Goal: Task Accomplishment & Management: Use online tool/utility

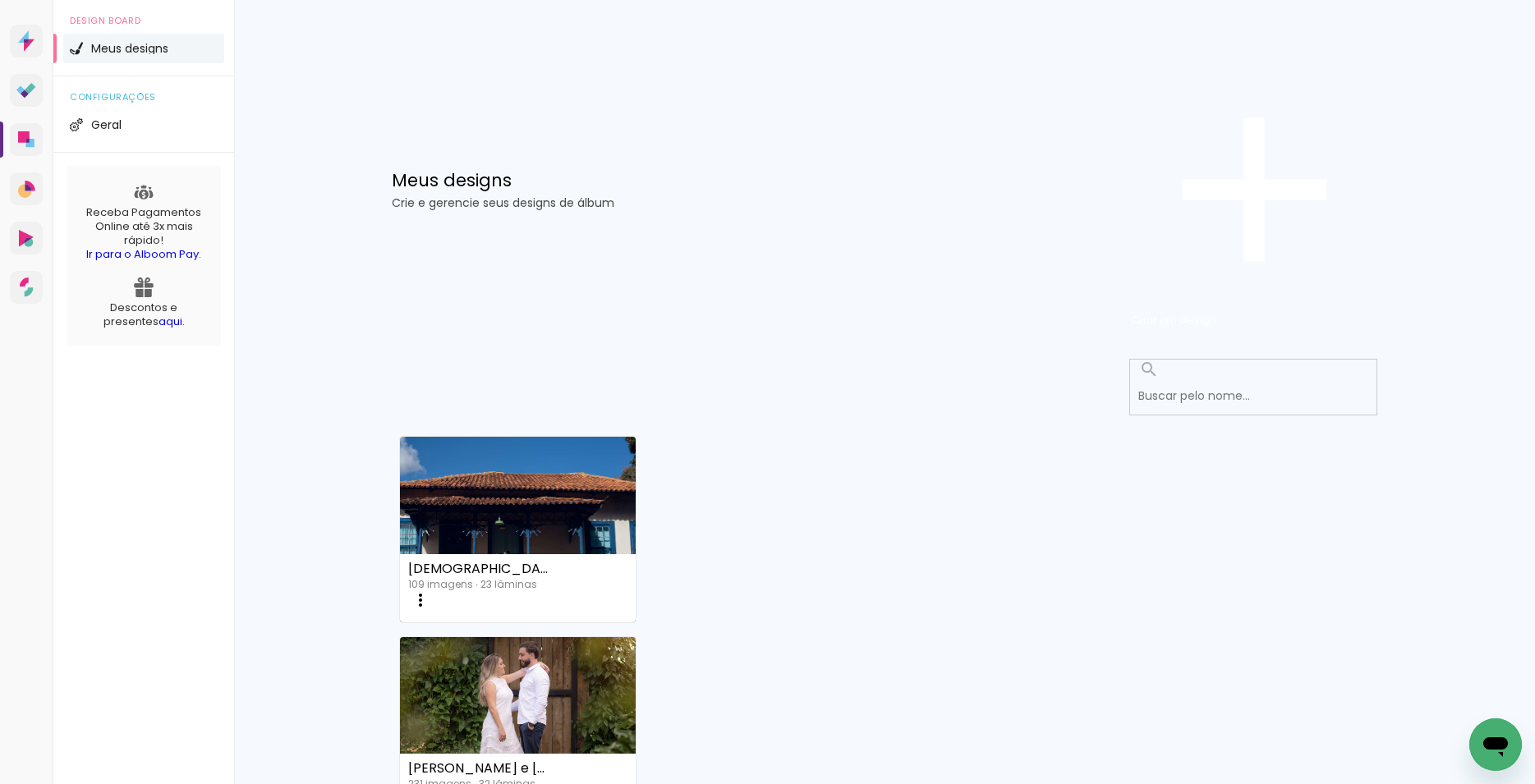
scroll to position [166, 0]
click at [431, 590] on iron-icon at bounding box center [420, 600] width 19 height 19
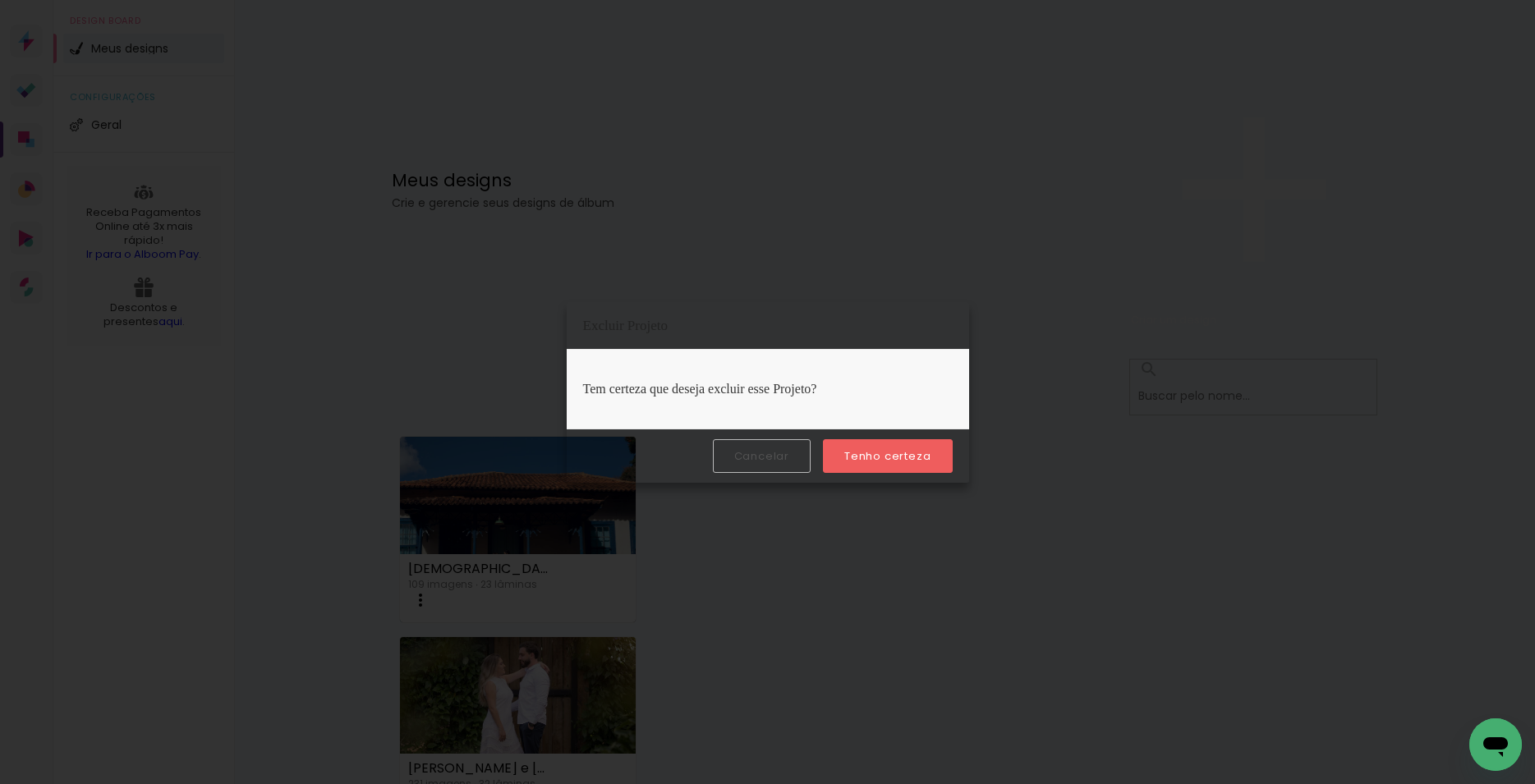
click at [0, 0] on slot "Tenho certeza" at bounding box center [0, 0] width 0 height 0
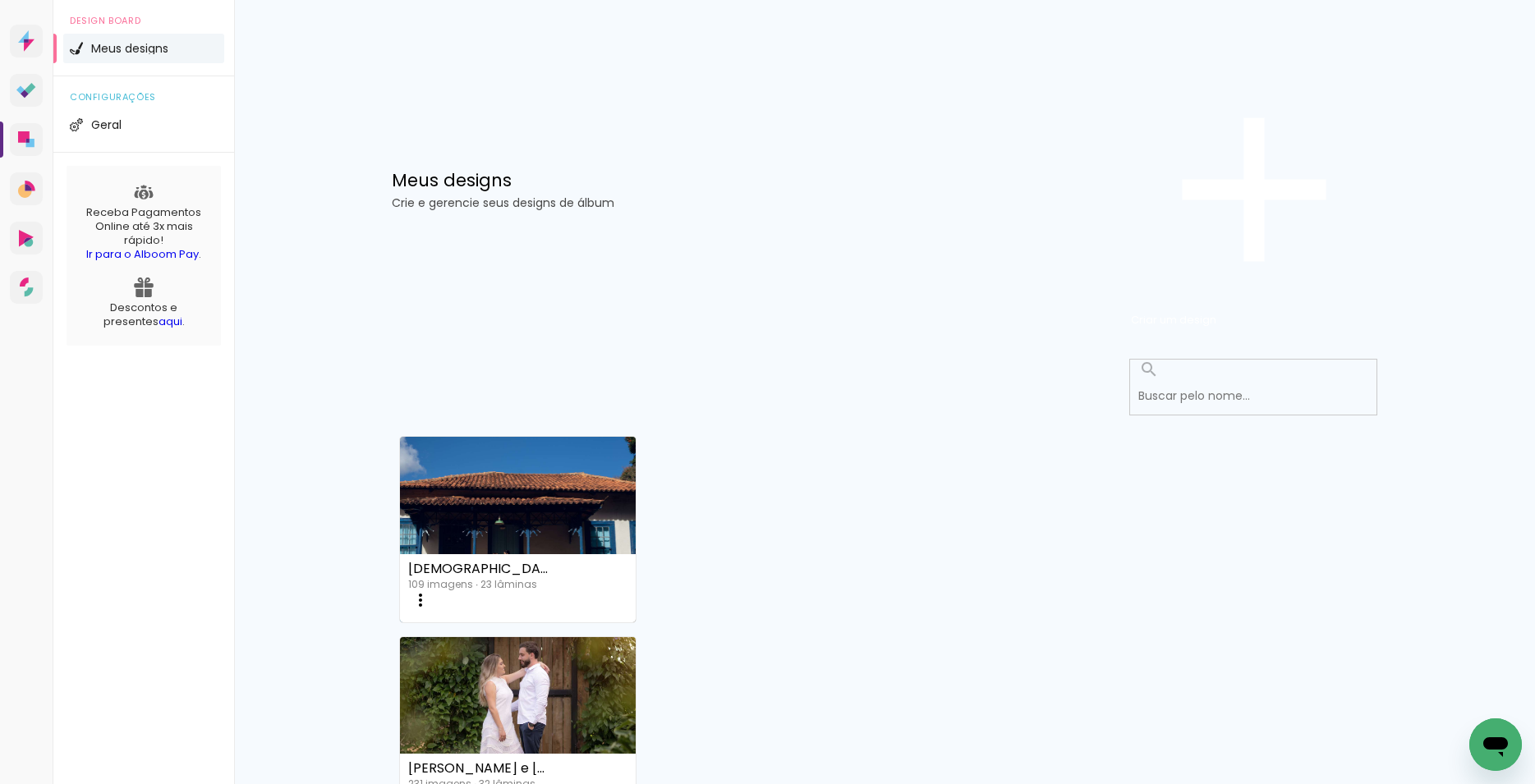
scroll to position [0, 0]
click at [1217, 312] on span "Criar um design" at bounding box center [1173, 320] width 85 height 16
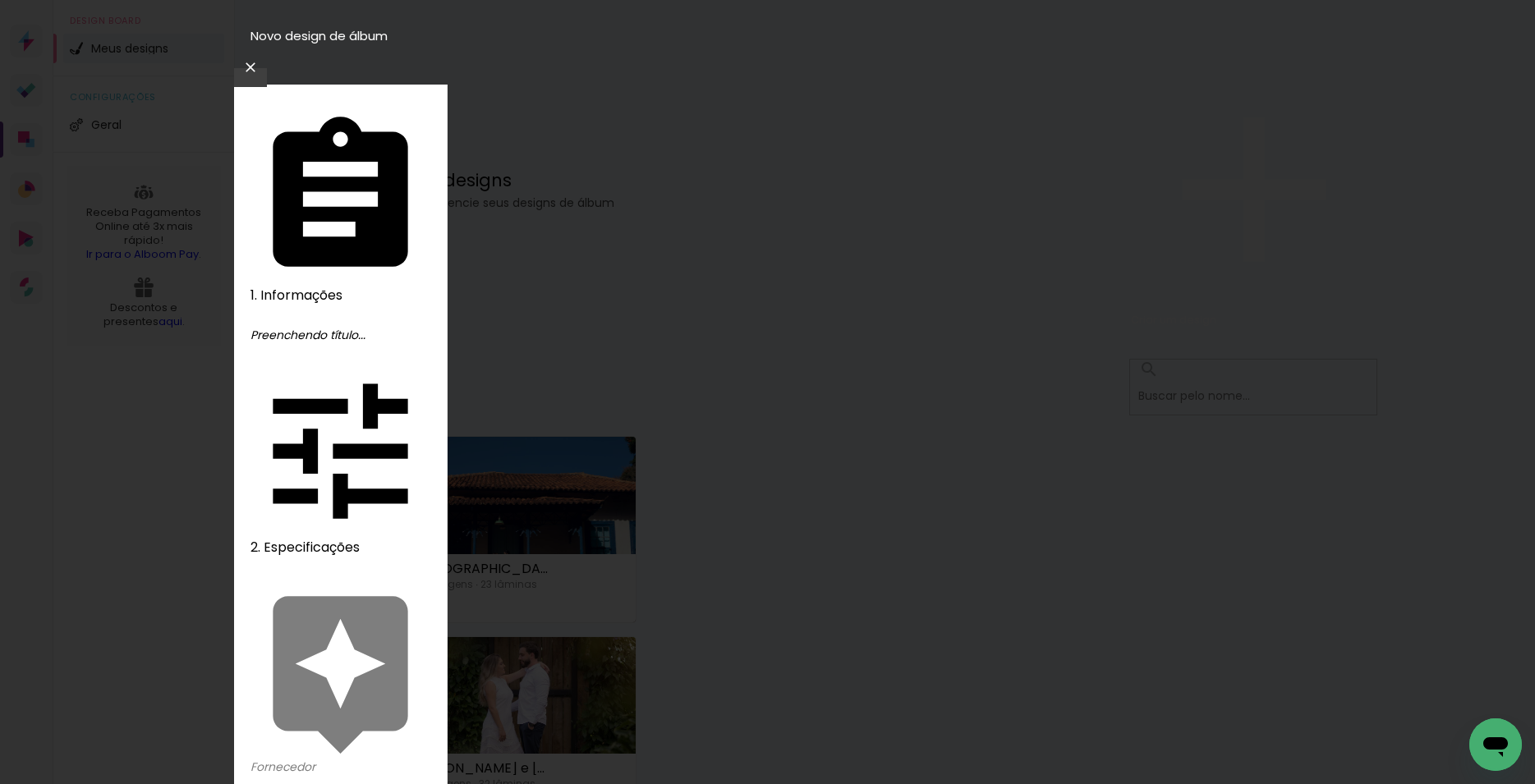
type input "Thainá e [PERSON_NAME]"
type paper-input "Thainá e [PERSON_NAME]"
click at [0, 0] on slot "Avançar" at bounding box center [0, 0] width 0 height 0
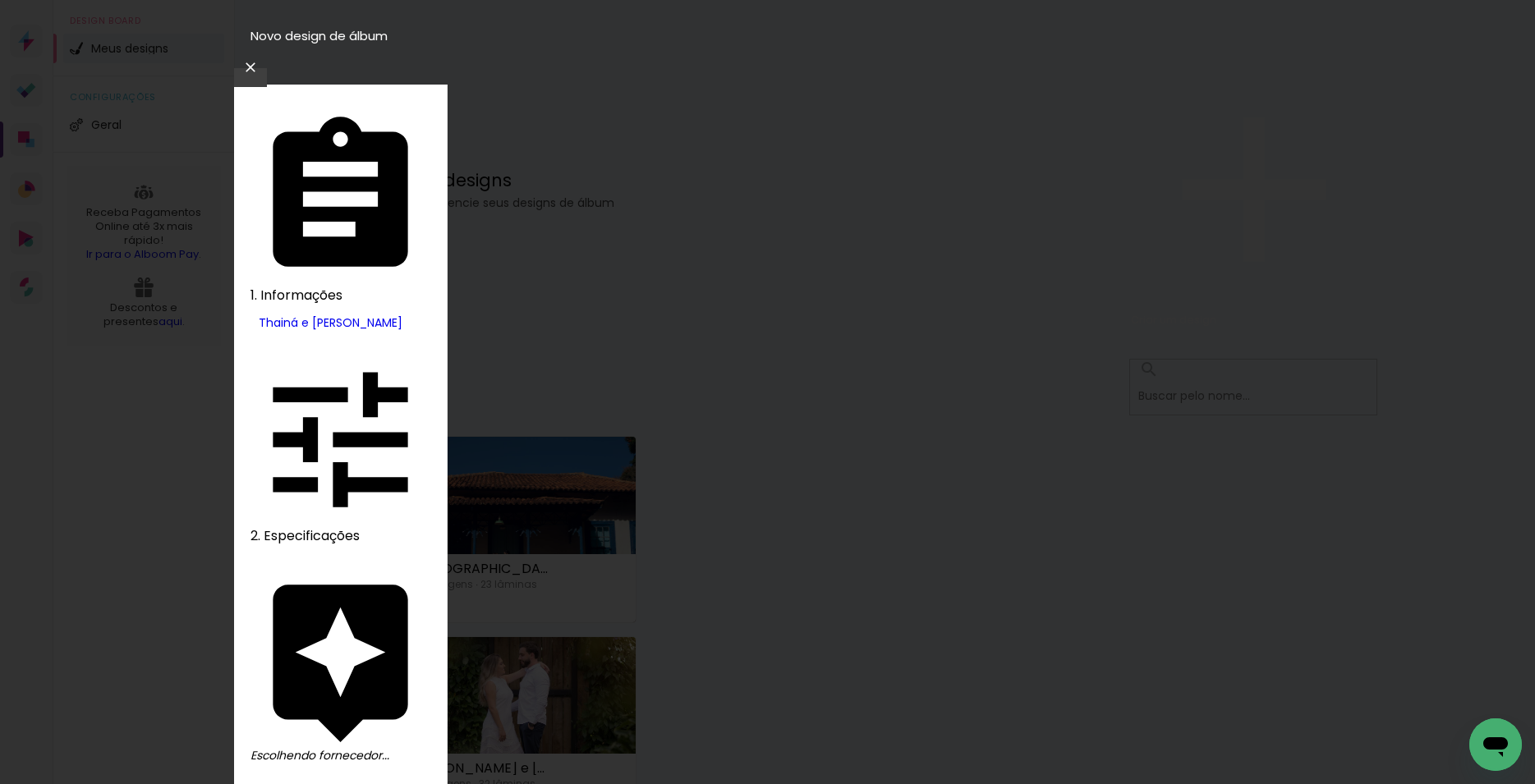
type input "inove"
type paper-input "inove"
click at [0, 0] on slot "Avançar" at bounding box center [0, 0] width 0 height 0
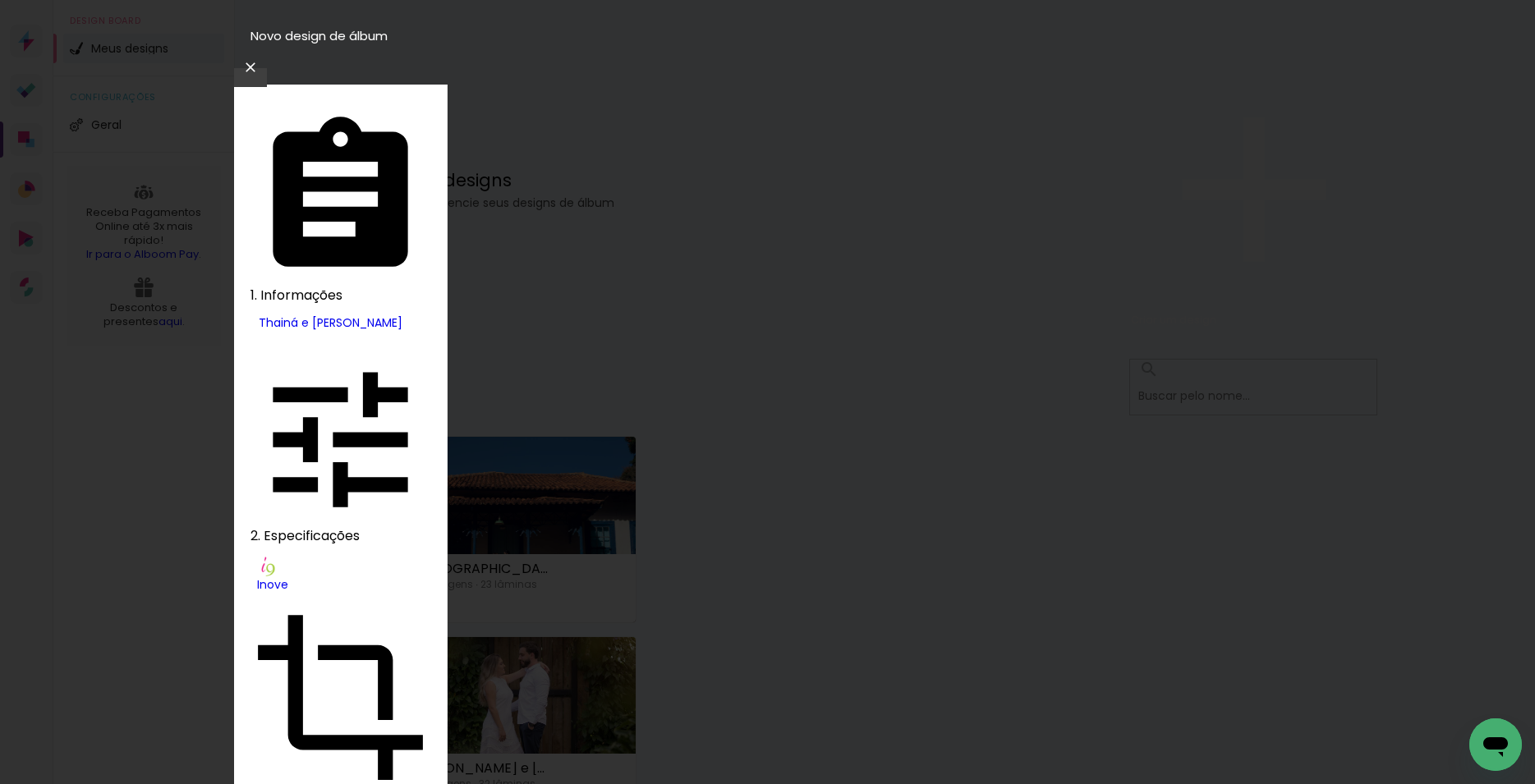
click at [0, 0] on slot "Avançar" at bounding box center [0, 0] width 0 height 0
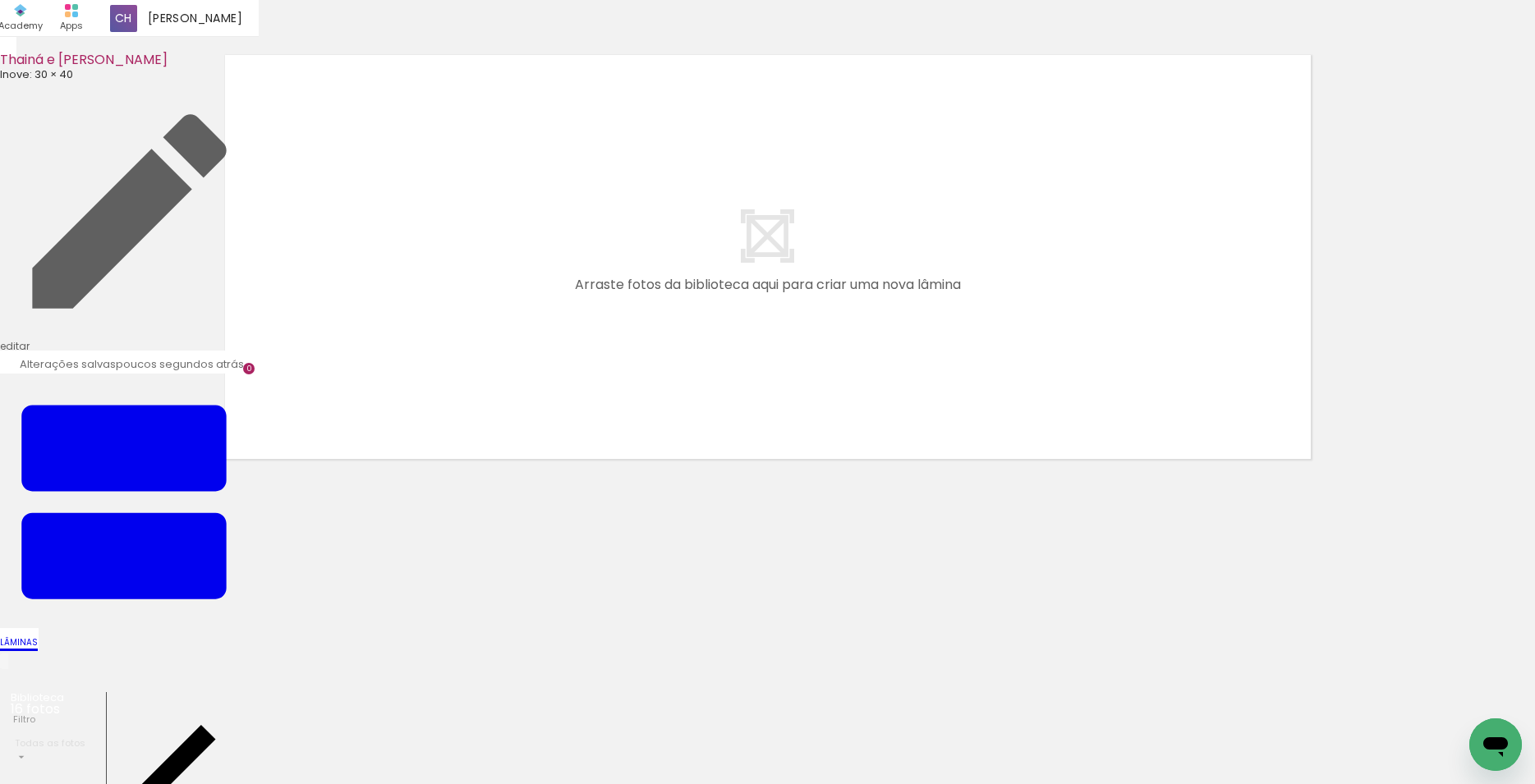
scroll to position [0, 76]
drag, startPoint x: 456, startPoint y: 729, endPoint x: 502, endPoint y: 366, distance: 365.9
click at [502, 366] on quentale-workspace at bounding box center [768, 392] width 1535 height 784
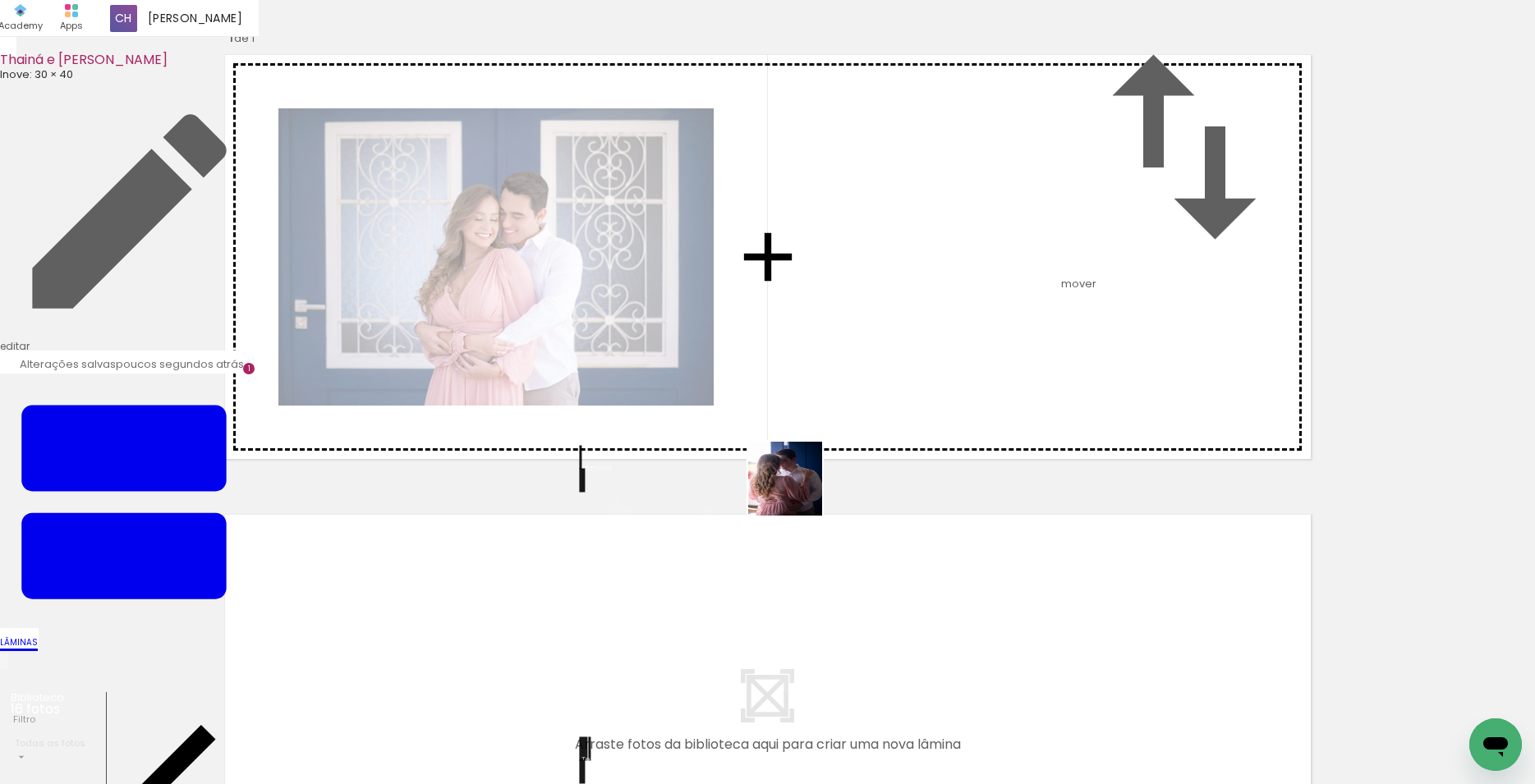
drag, startPoint x: 798, startPoint y: 491, endPoint x: 844, endPoint y: 442, distance: 67.2
click at [844, 442] on quentale-workspace at bounding box center [768, 392] width 1535 height 784
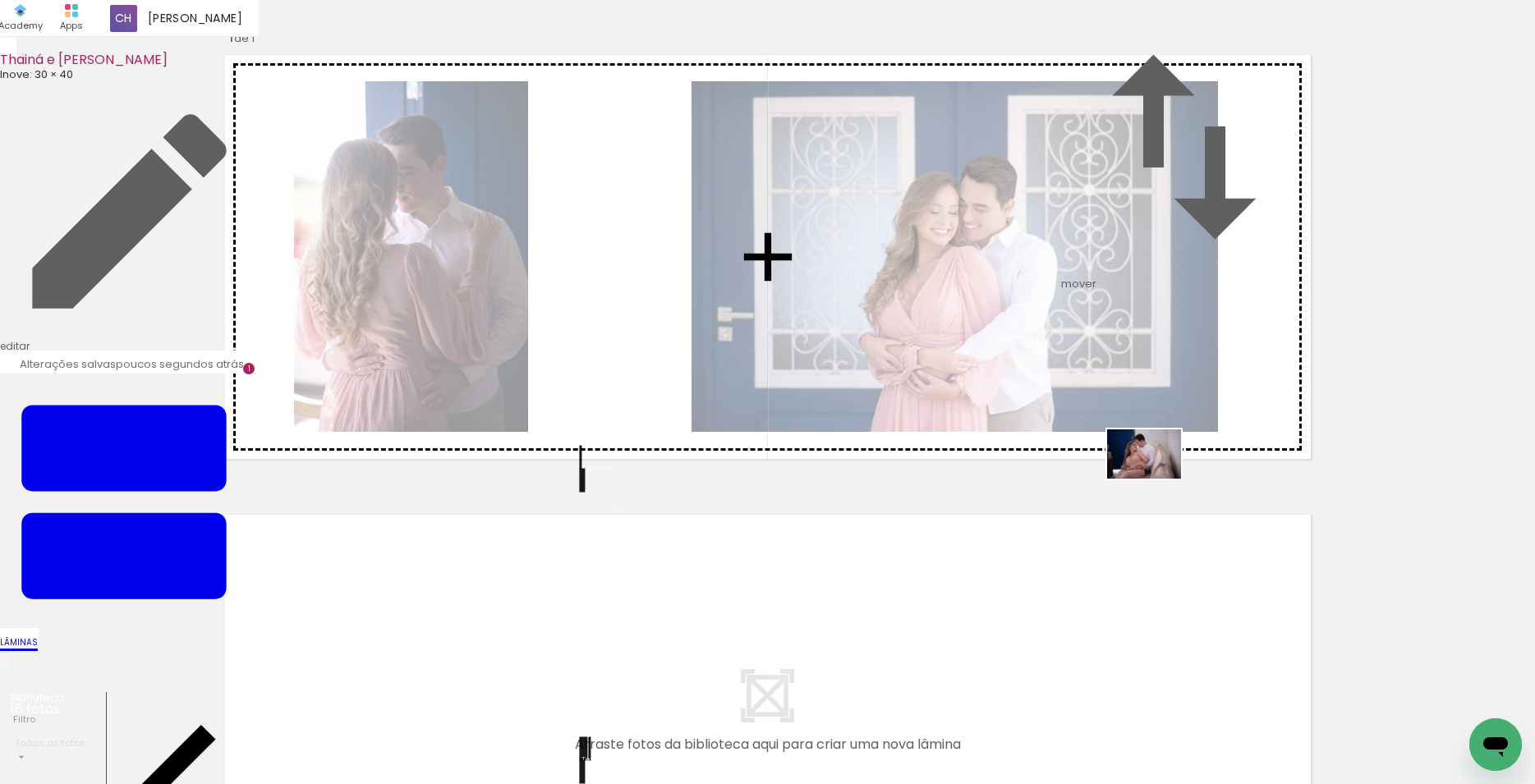
drag, startPoint x: 1454, startPoint y: 725, endPoint x: 1146, endPoint y: 453, distance: 410.9
click at [1146, 453] on quentale-workspace at bounding box center [768, 392] width 1535 height 784
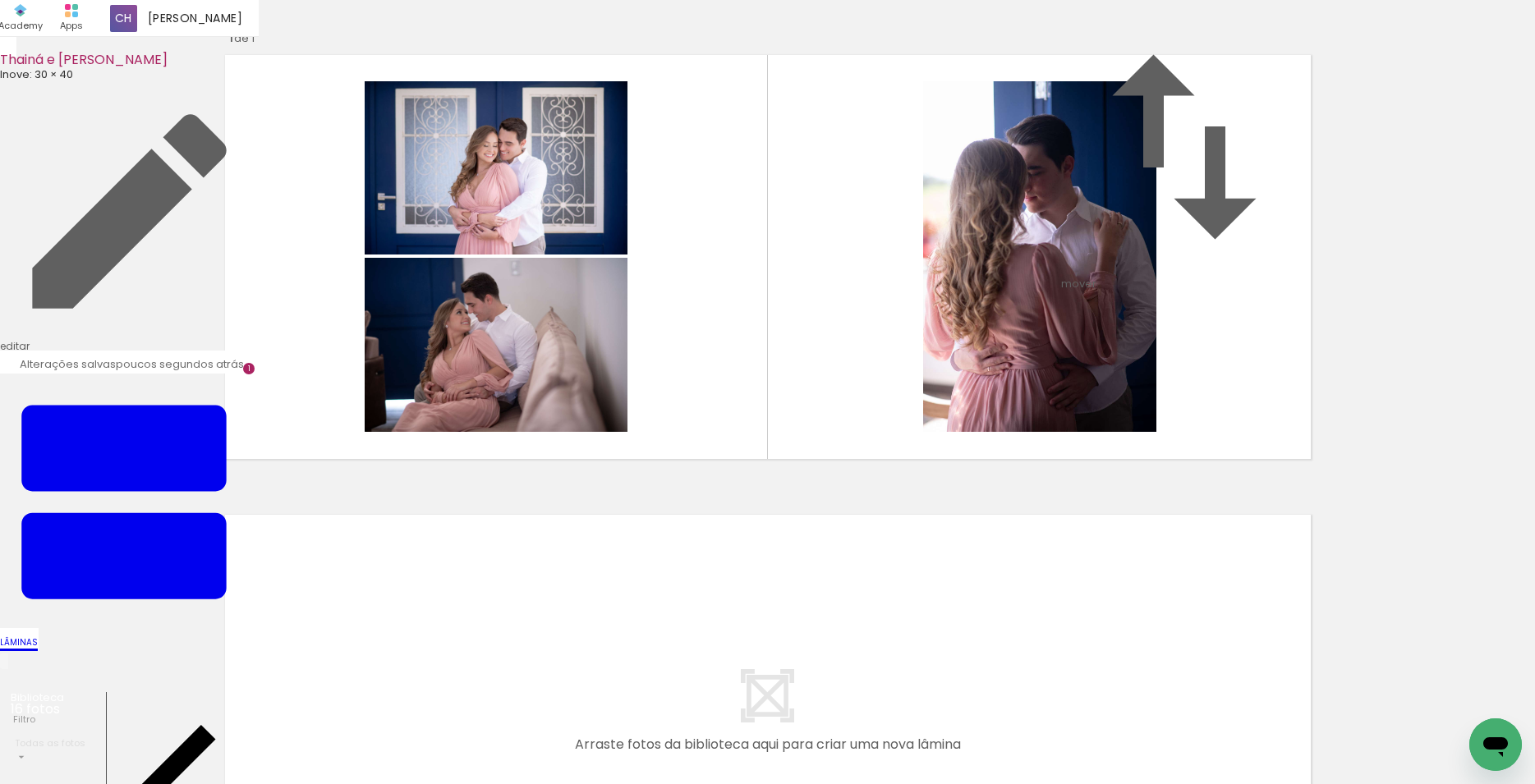
scroll to position [0, 0]
drag, startPoint x: 1154, startPoint y: 712, endPoint x: 729, endPoint y: 432, distance: 508.9
click at [729, 432] on quentale-workspace at bounding box center [768, 392] width 1535 height 784
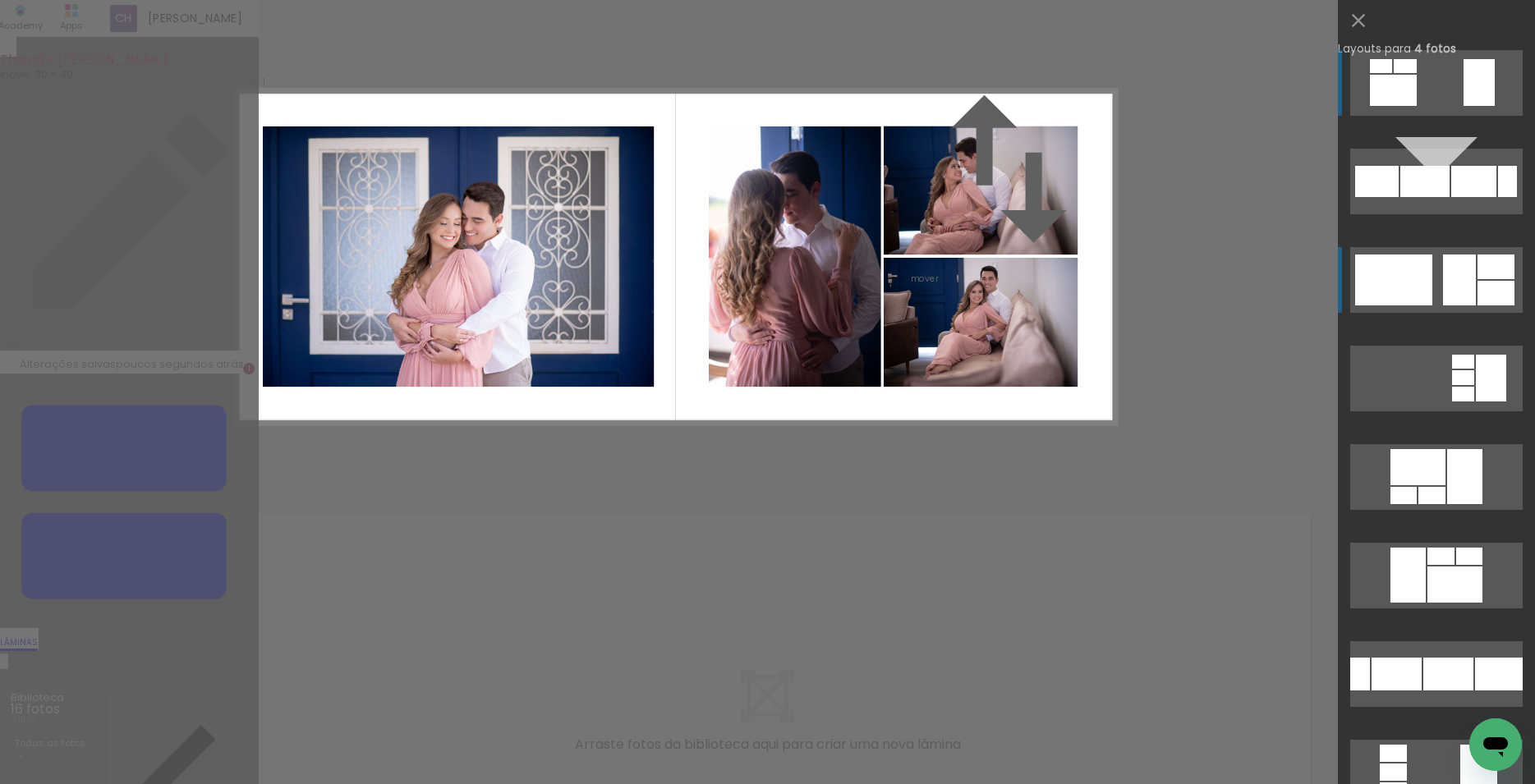
click at [1417, 73] on div at bounding box center [1406, 66] width 23 height 14
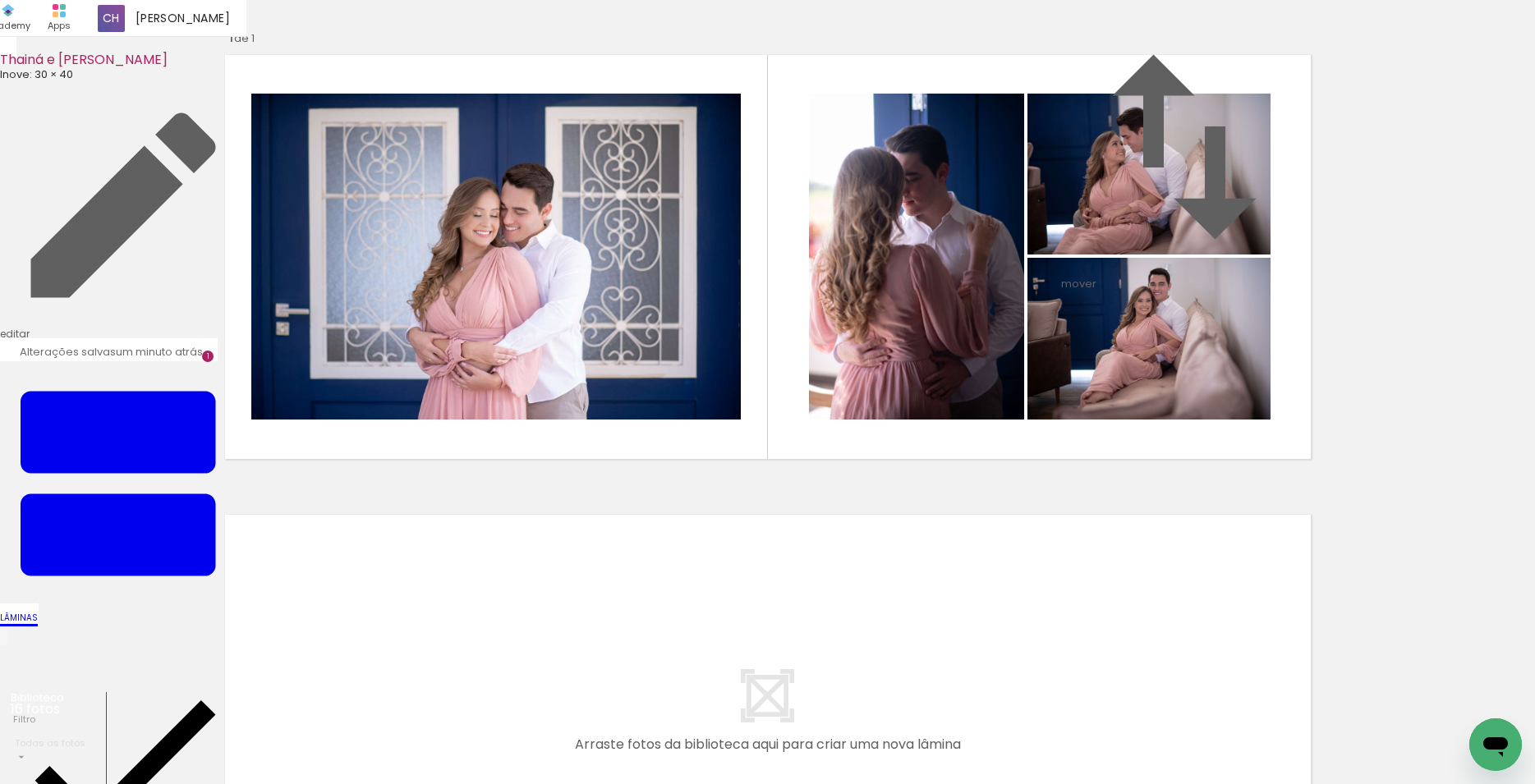
scroll to position [385, 0]
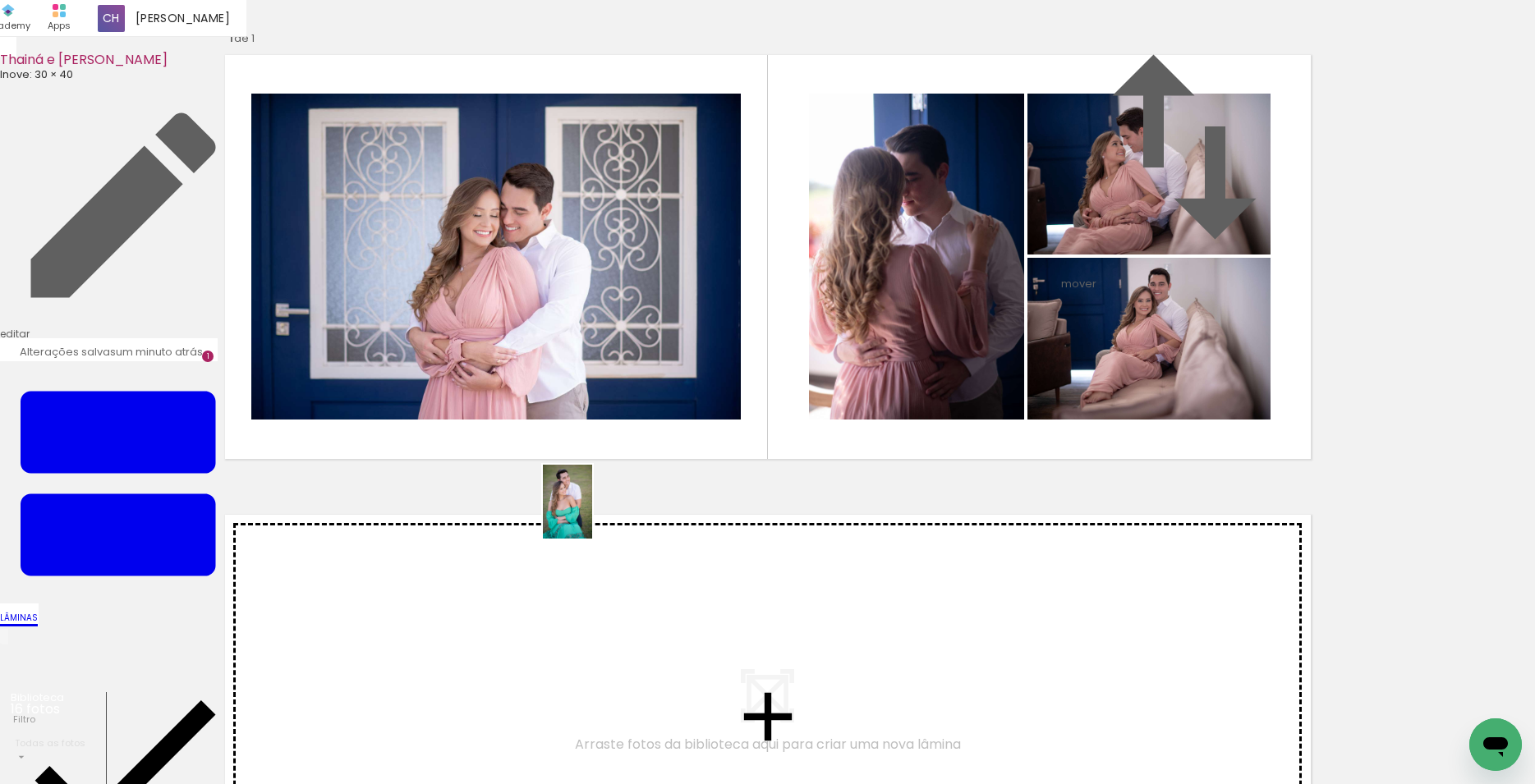
drag, startPoint x: 837, startPoint y: 737, endPoint x: 635, endPoint y: 655, distance: 218.0
click at [592, 512] on quentale-workspace at bounding box center [768, 392] width 1535 height 784
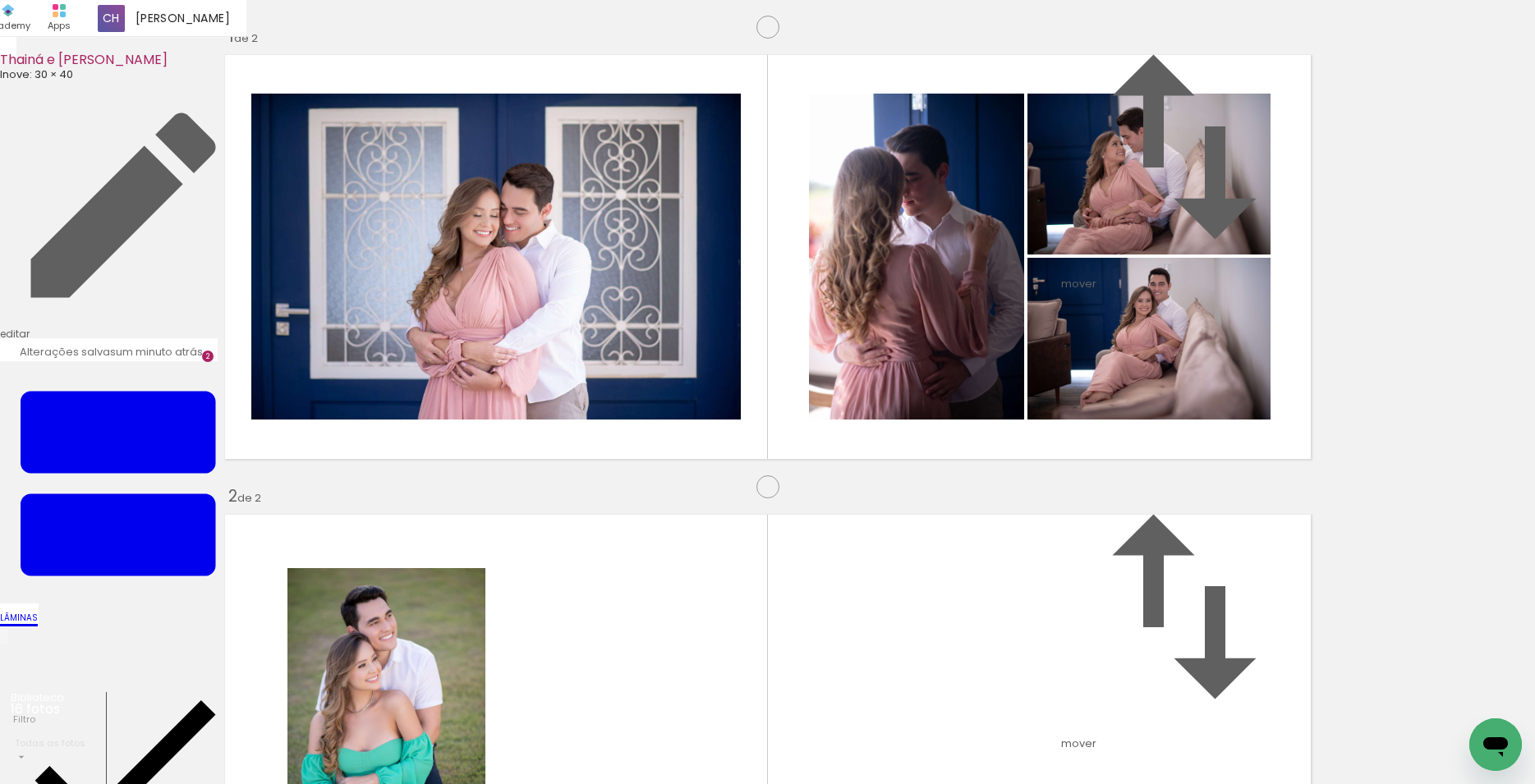
scroll to position [417, 0]
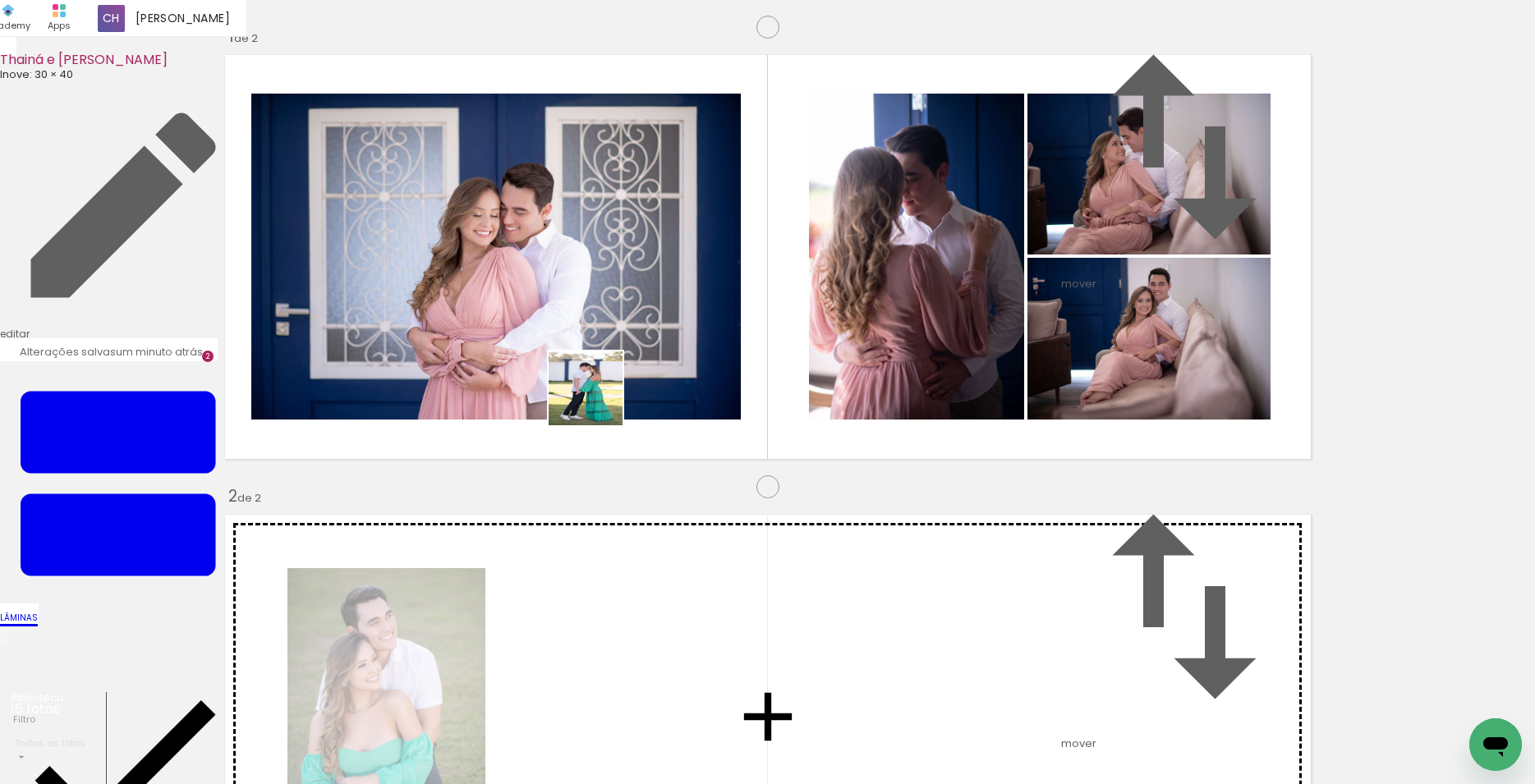
drag, startPoint x: 638, startPoint y: 510, endPoint x: 598, endPoint y: 400, distance: 117.0
click at [598, 400] on quentale-workspace at bounding box center [768, 392] width 1535 height 784
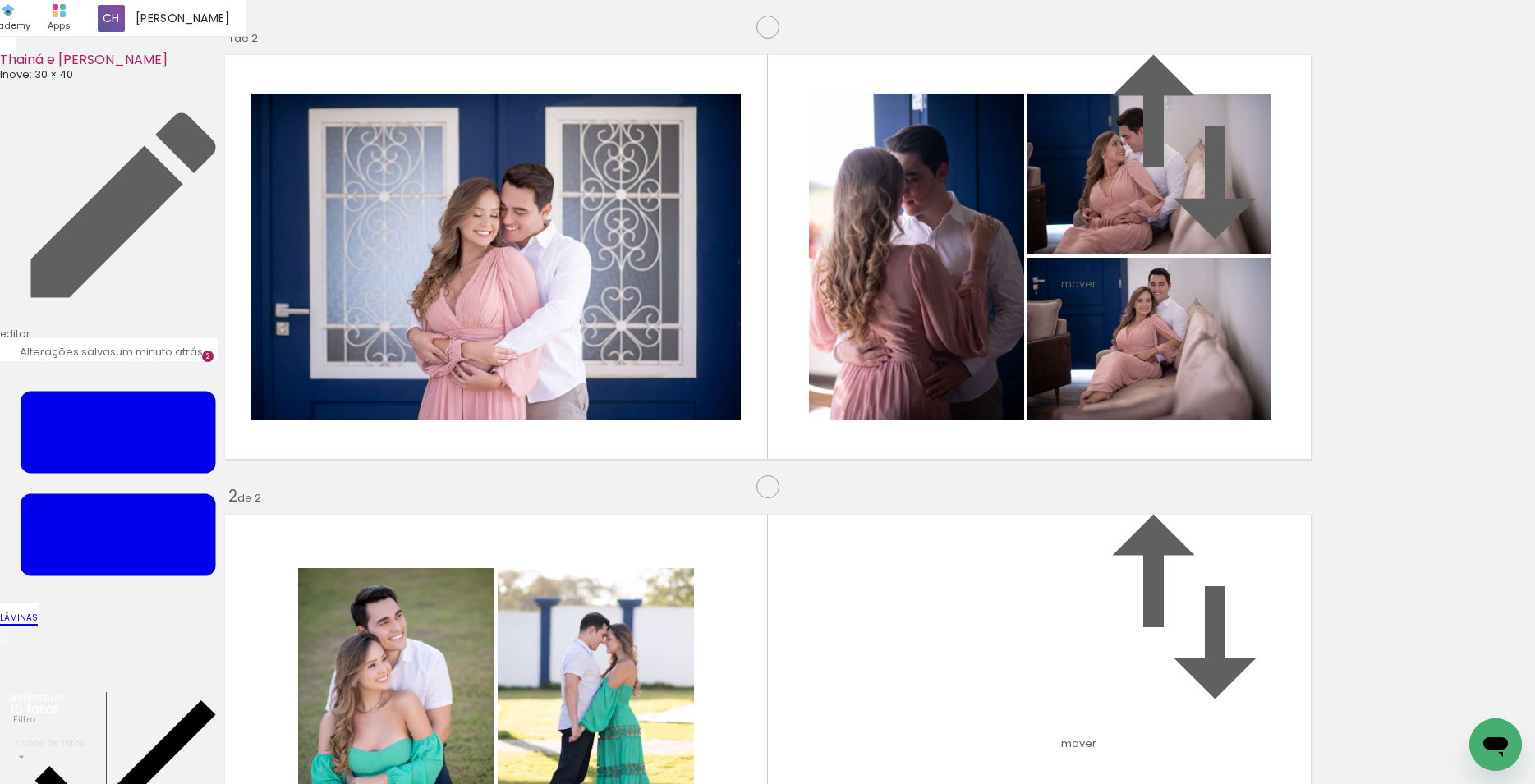
drag, startPoint x: 1278, startPoint y: 740, endPoint x: 973, endPoint y: 414, distance: 446.4
click at [974, 415] on quentale-workspace at bounding box center [768, 392] width 1535 height 784
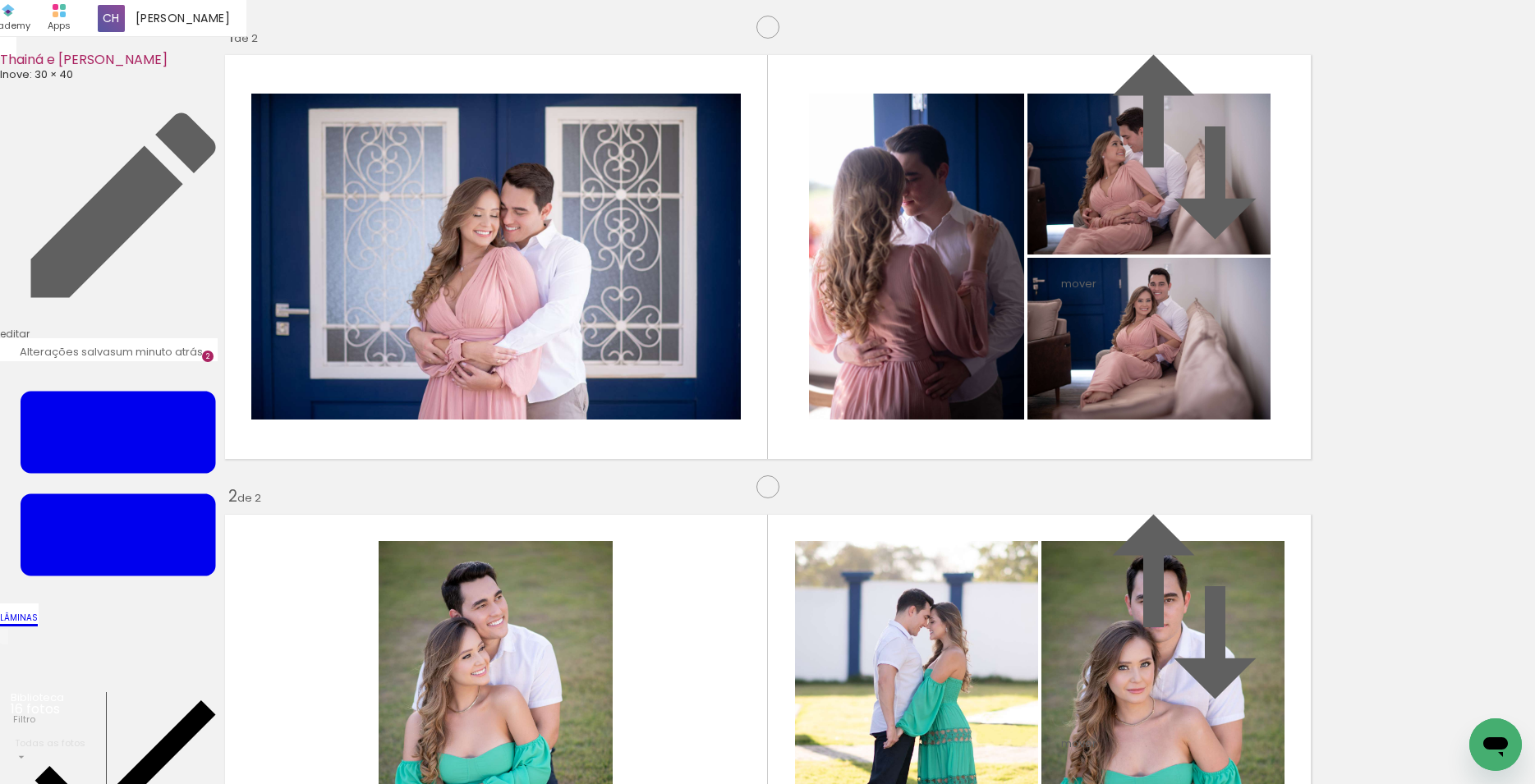
scroll to position [0, 76]
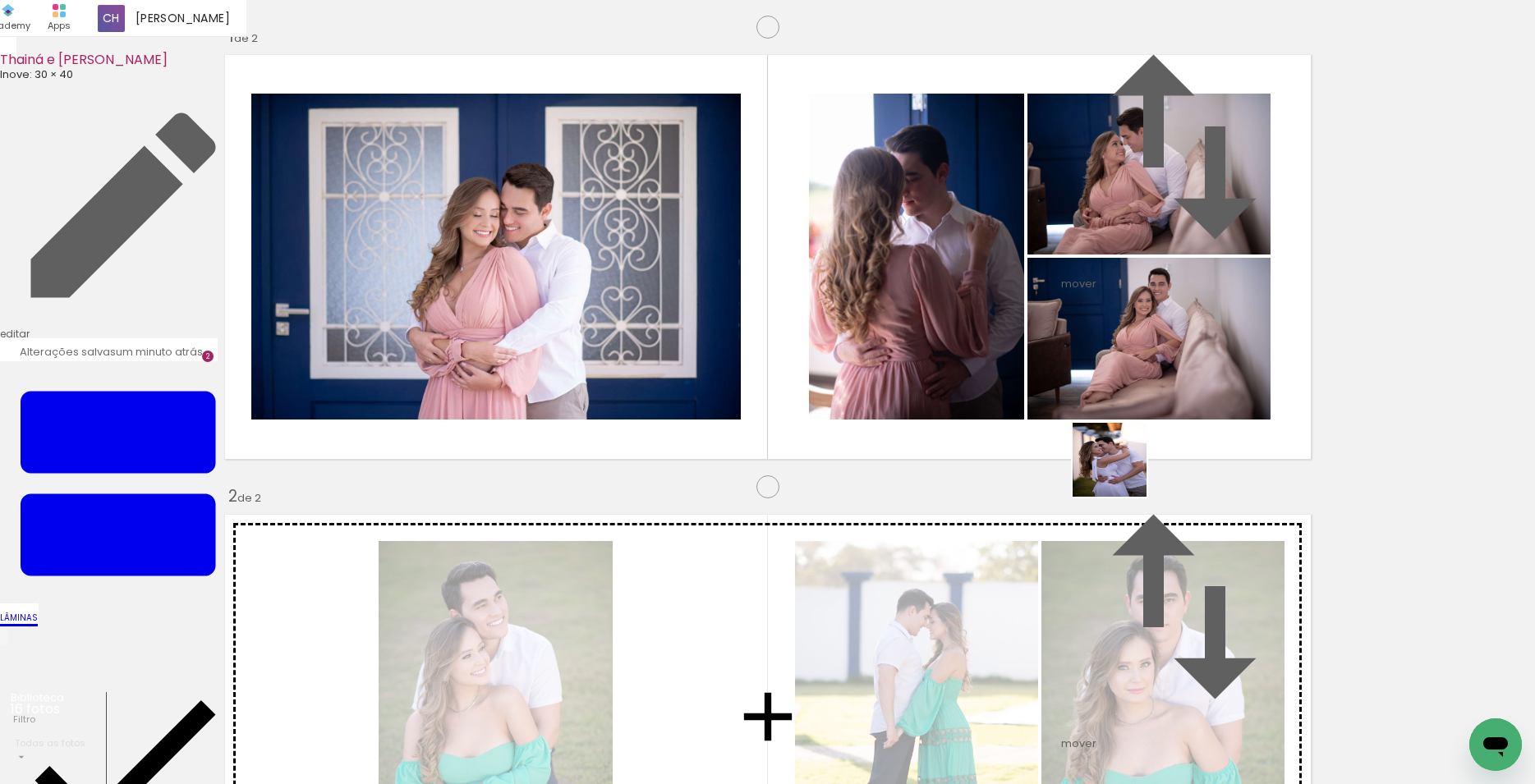
drag, startPoint x: 1122, startPoint y: 472, endPoint x: 1073, endPoint y: 401, distance: 86.3
click at [1073, 401] on quentale-workspace at bounding box center [768, 392] width 1535 height 784
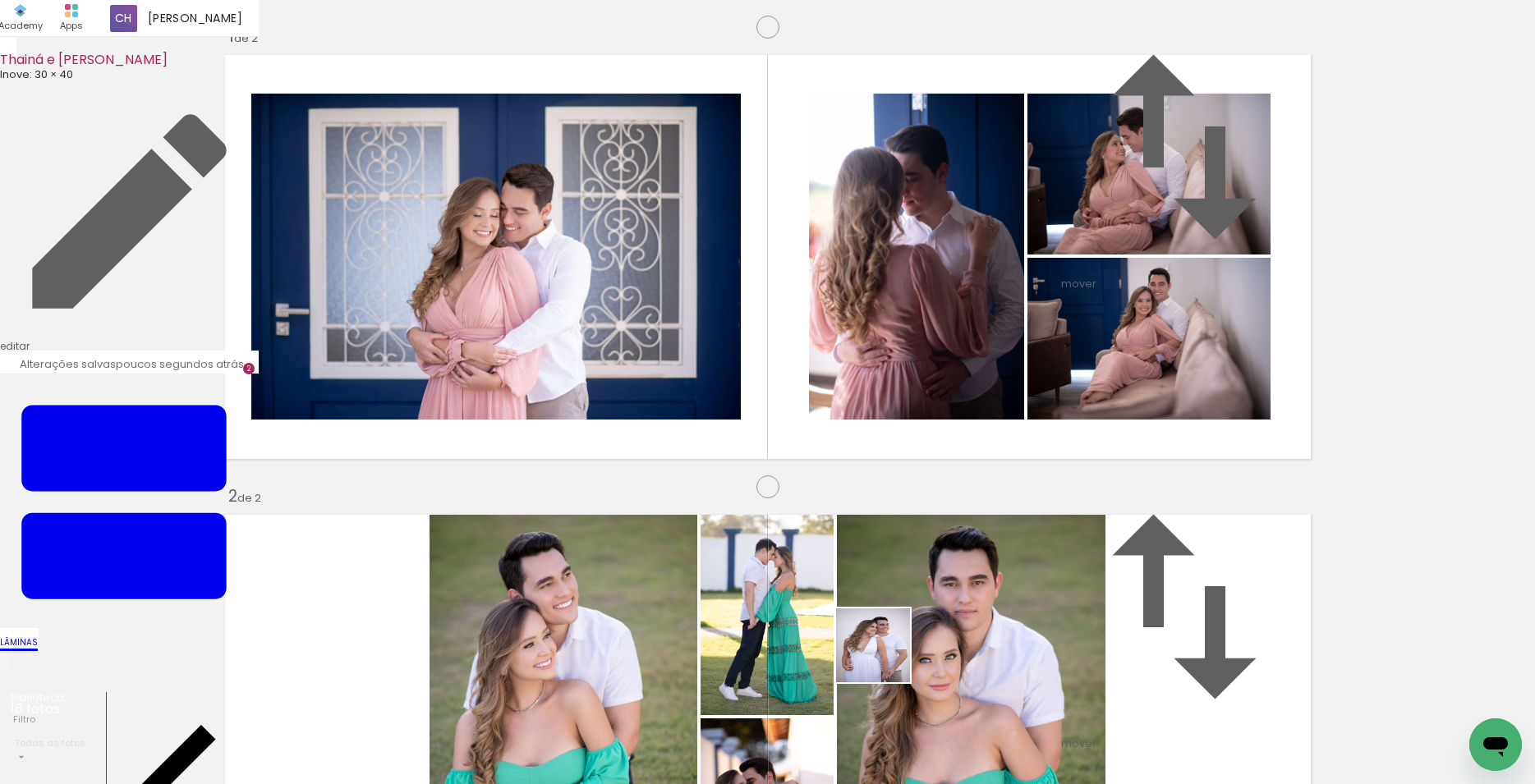
drag, startPoint x: 829, startPoint y: 735, endPoint x: 1079, endPoint y: 404, distance: 414.8
click at [1079, 405] on quentale-workspace at bounding box center [768, 392] width 1535 height 784
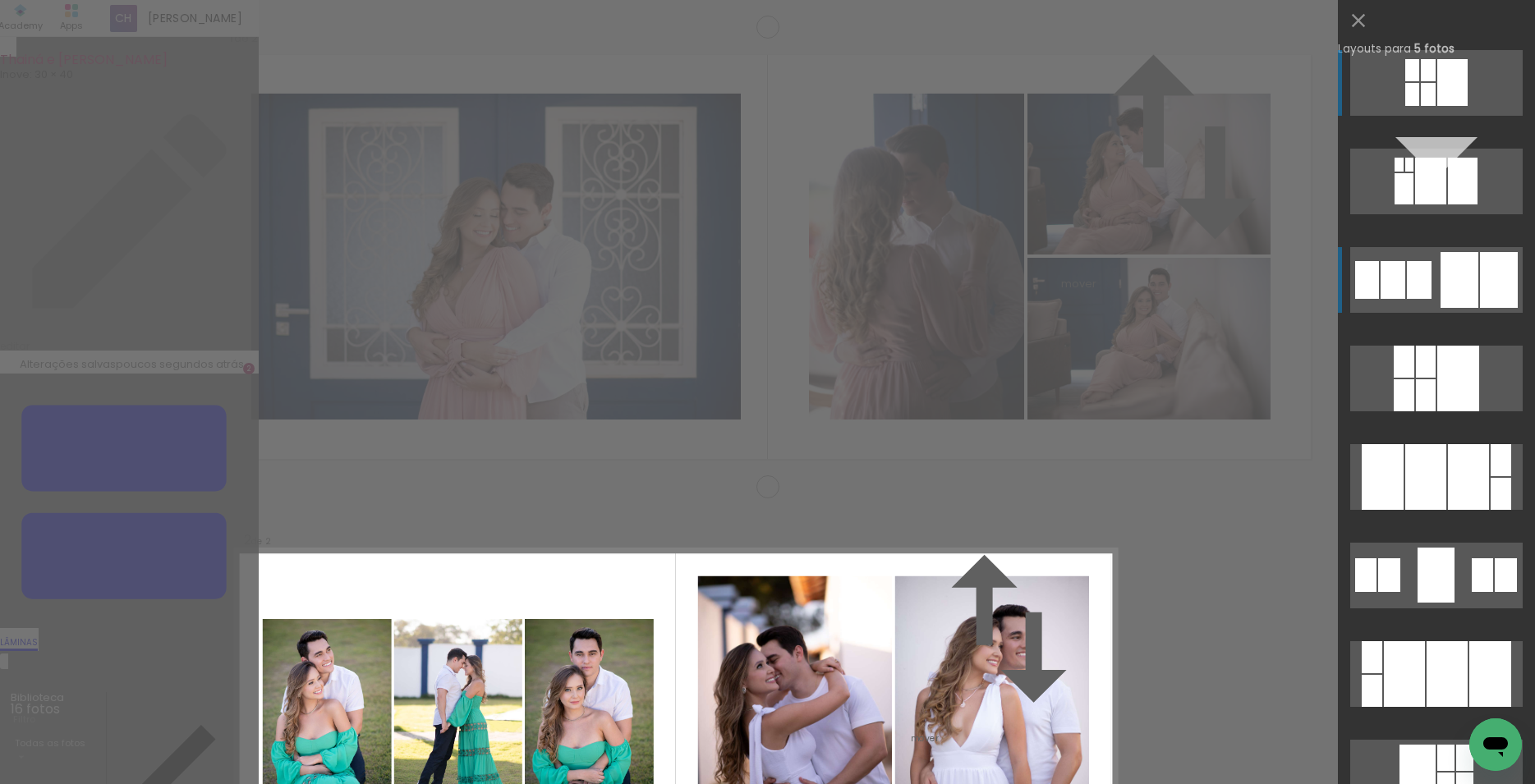
click at [1436, 106] on div at bounding box center [1429, 95] width 15 height 23
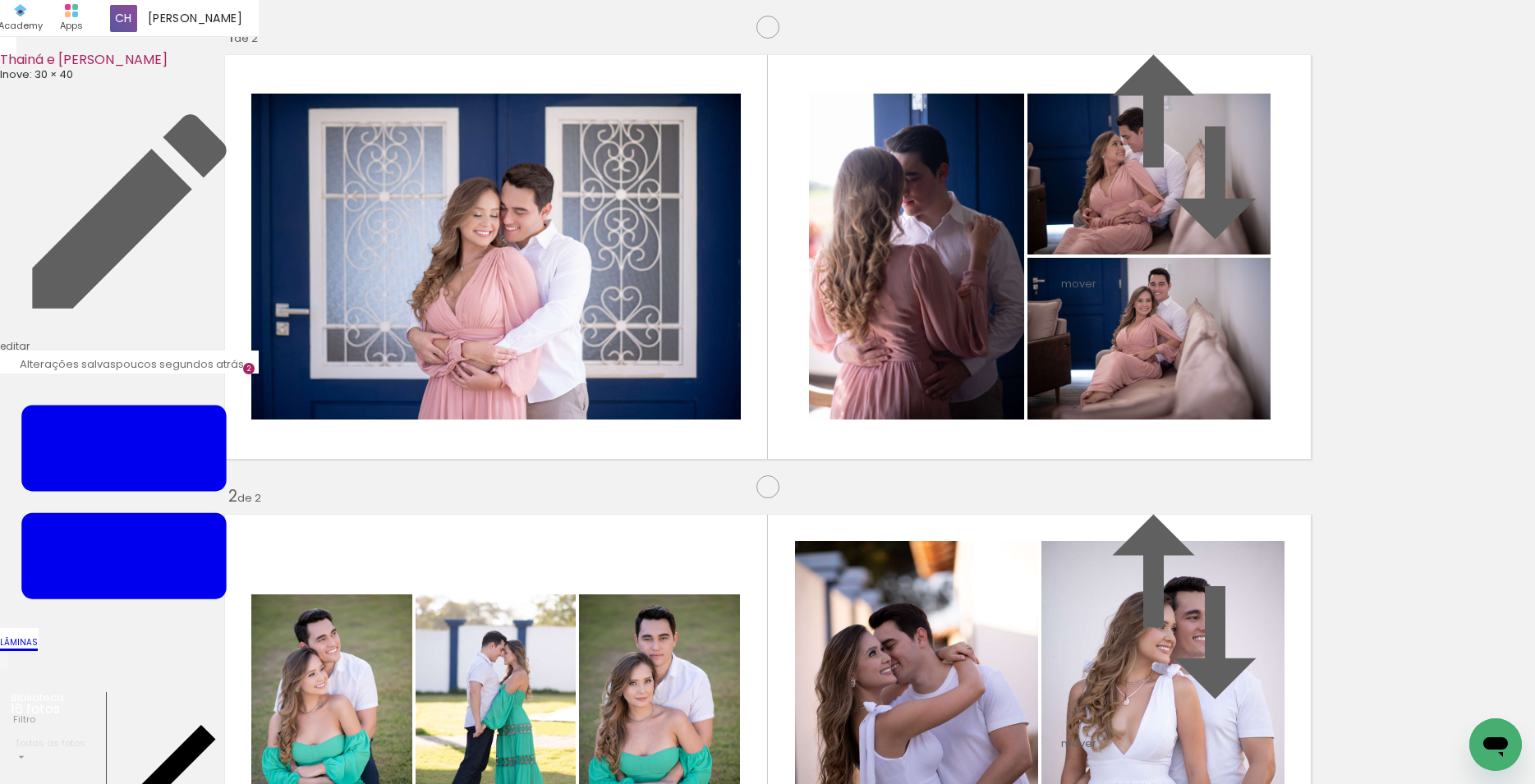
scroll to position [0, 0]
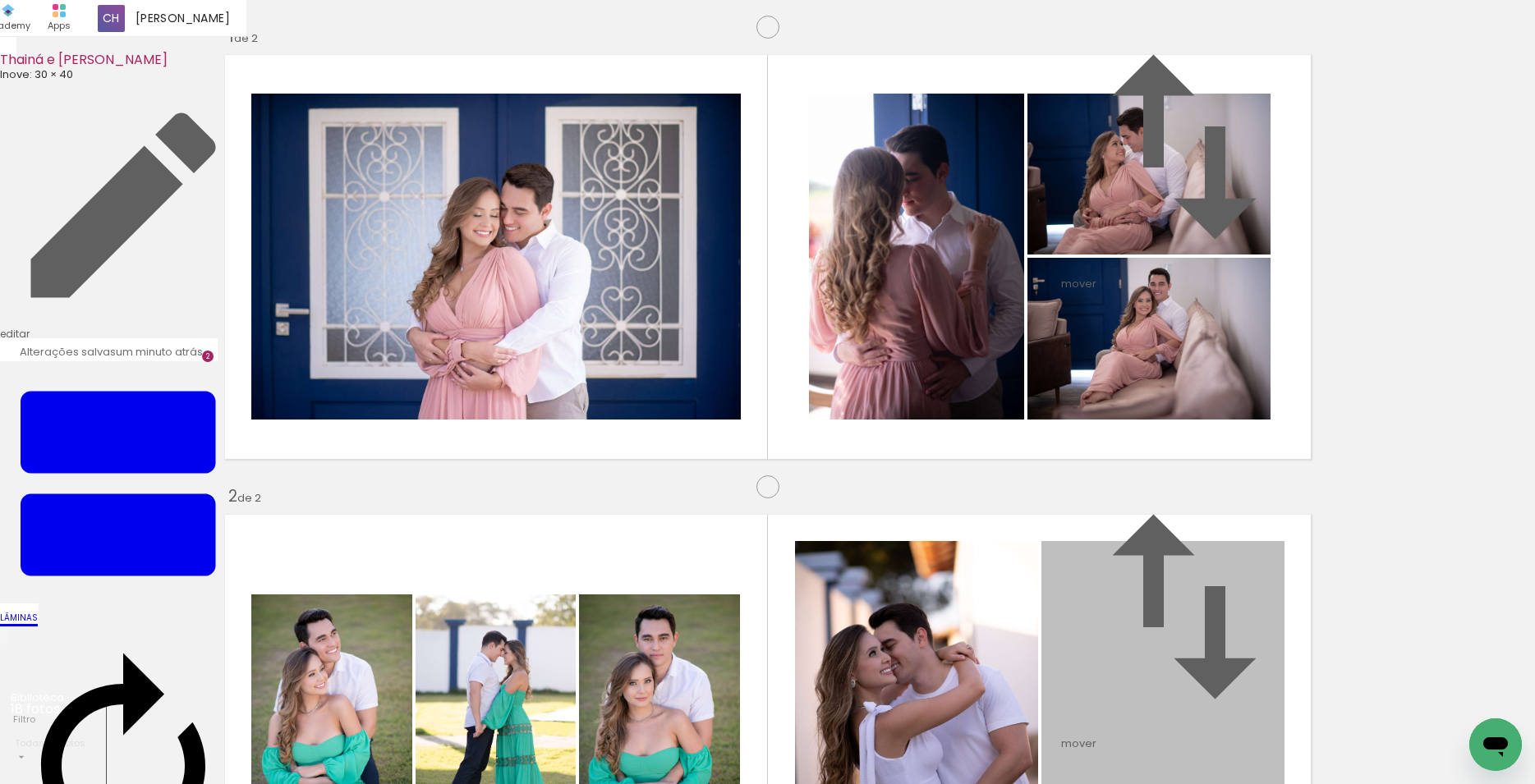
drag, startPoint x: 1163, startPoint y: 374, endPoint x: 1203, endPoint y: 777, distance: 405.0
click at [1203, 777] on quentale-workspace at bounding box center [768, 392] width 1535 height 784
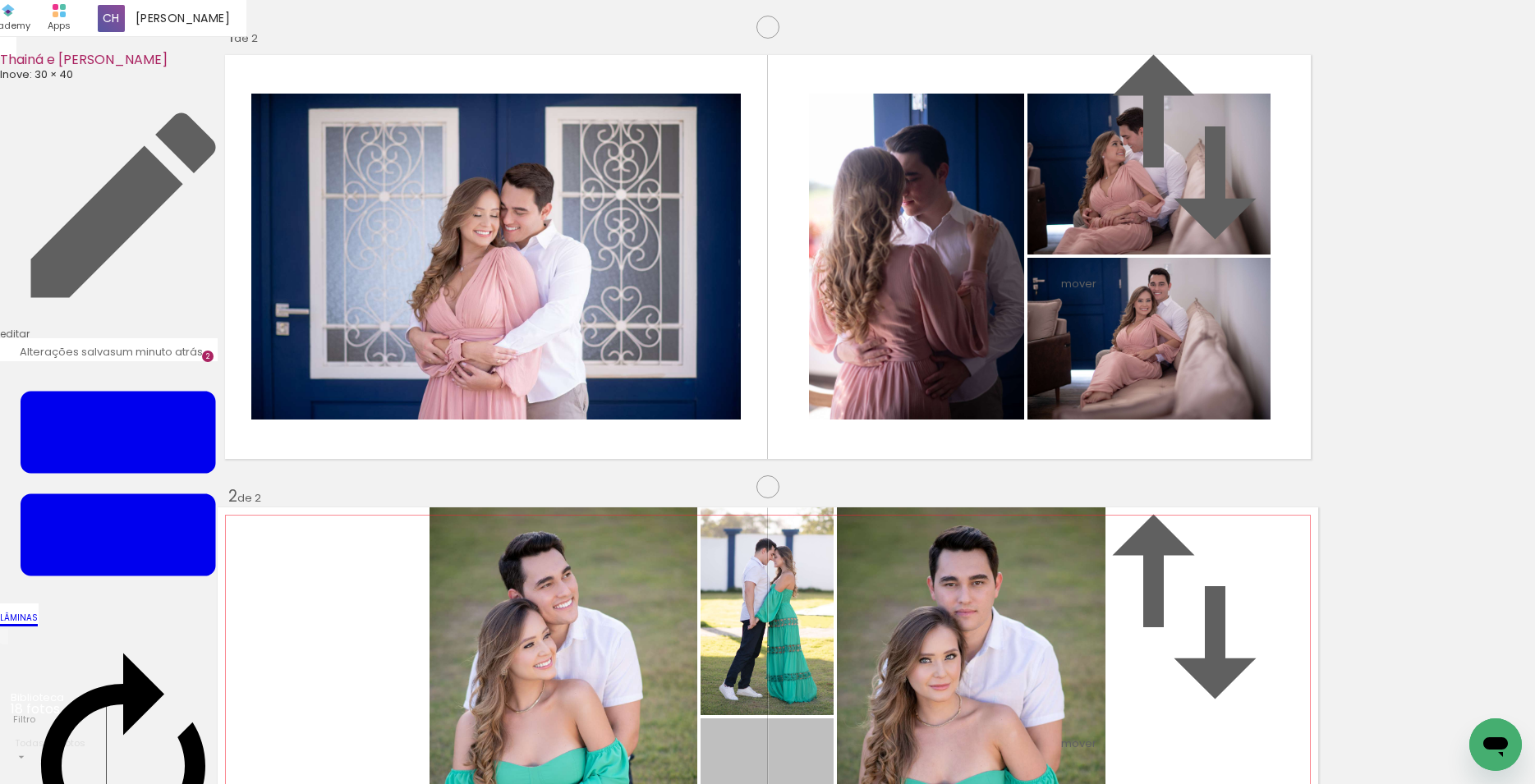
drag, startPoint x: 786, startPoint y: 469, endPoint x: 949, endPoint y: 728, distance: 306.0
click at [949, 728] on quentale-workspace at bounding box center [768, 392] width 1535 height 784
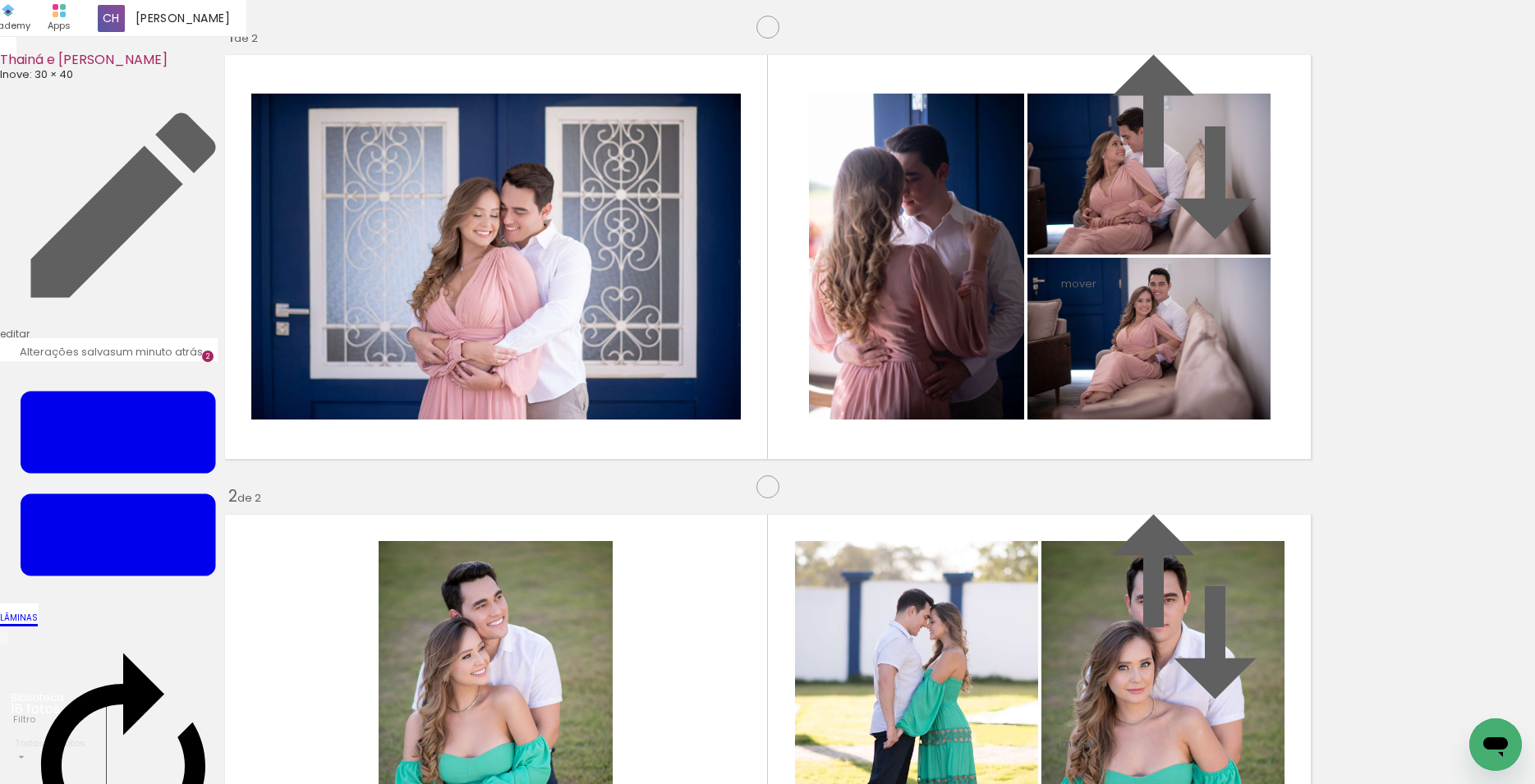
scroll to position [0, 261]
drag, startPoint x: 1378, startPoint y: 733, endPoint x: 1387, endPoint y: 620, distance: 113.4
click at [927, 444] on quentale-workspace at bounding box center [768, 392] width 1535 height 784
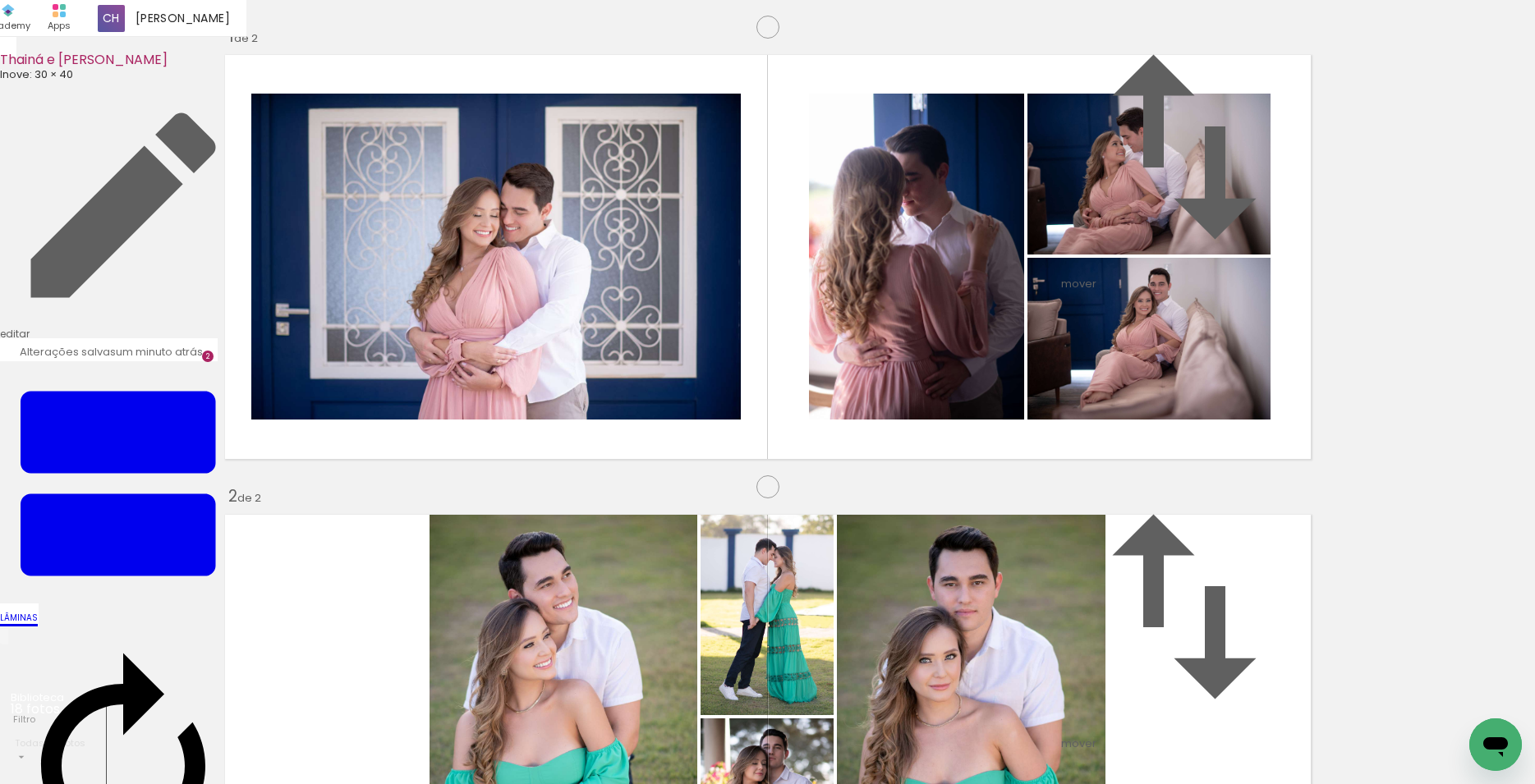
drag, startPoint x: 1153, startPoint y: 511, endPoint x: 1071, endPoint y: 456, distance: 98.7
click at [1071, 458] on quentale-workspace at bounding box center [768, 392] width 1535 height 784
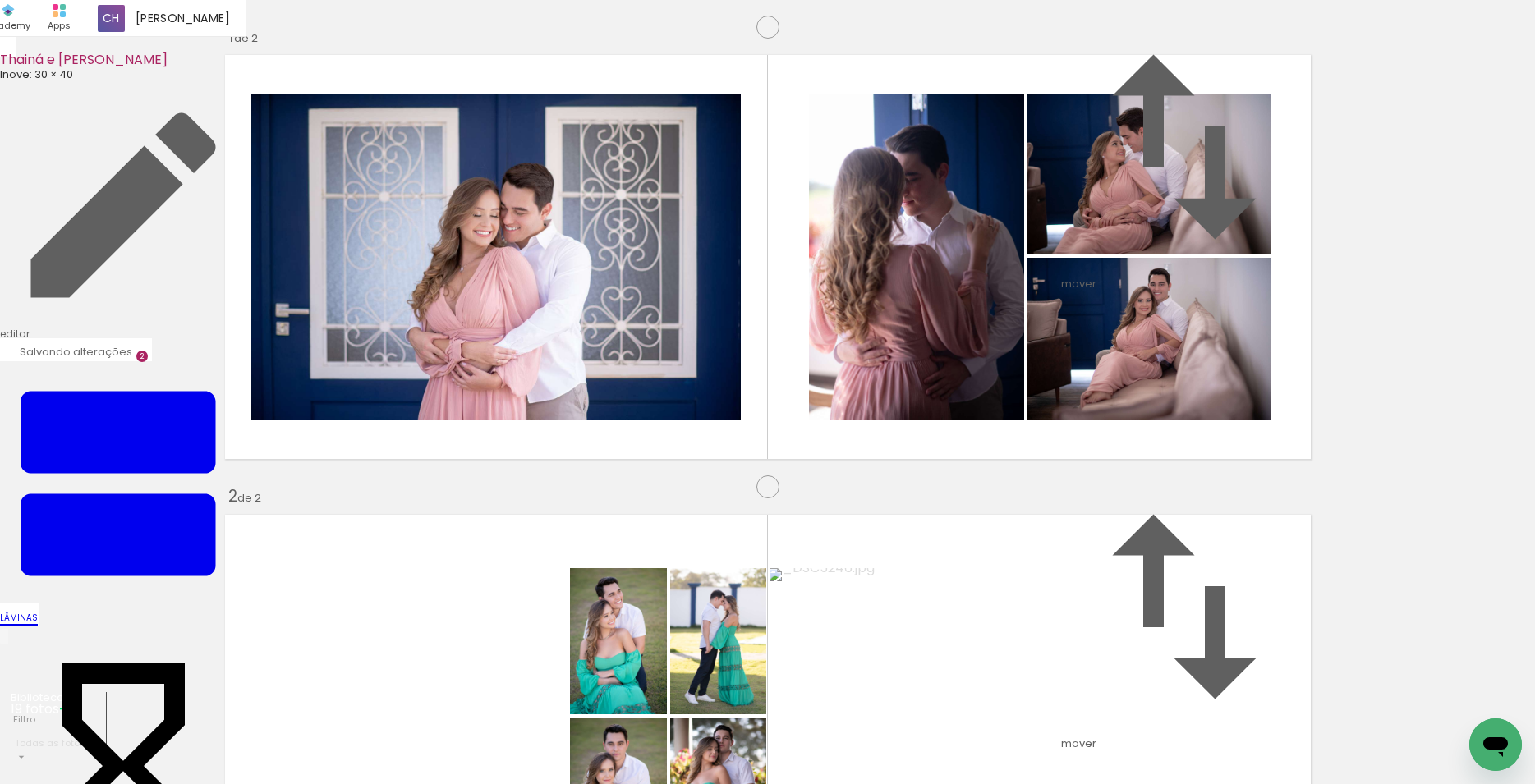
scroll to position [0, 353]
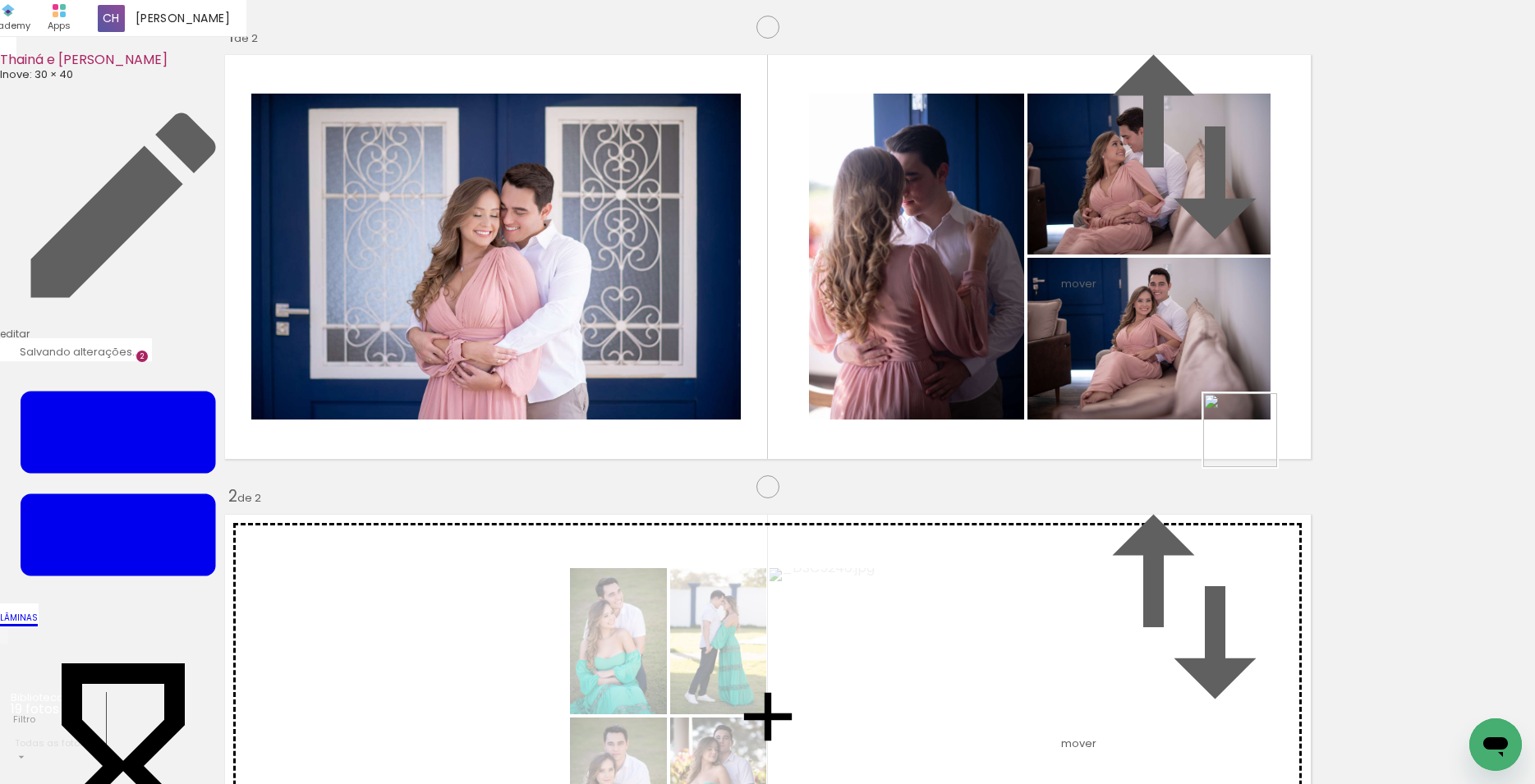
drag, startPoint x: 1462, startPoint y: 735, endPoint x: 1245, endPoint y: 432, distance: 372.7
click at [1245, 432] on quentale-workspace at bounding box center [768, 392] width 1535 height 784
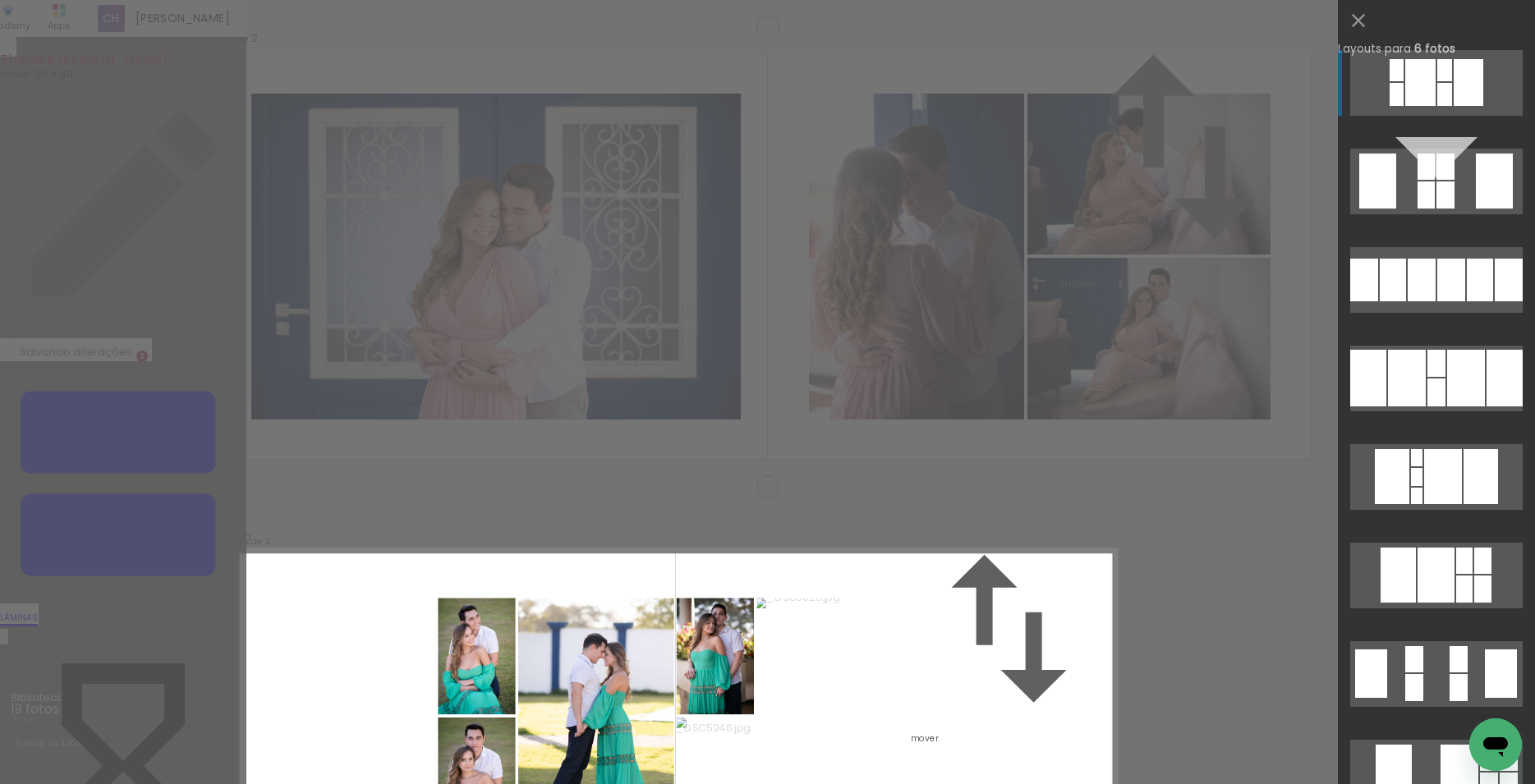
scroll to position [418, 0]
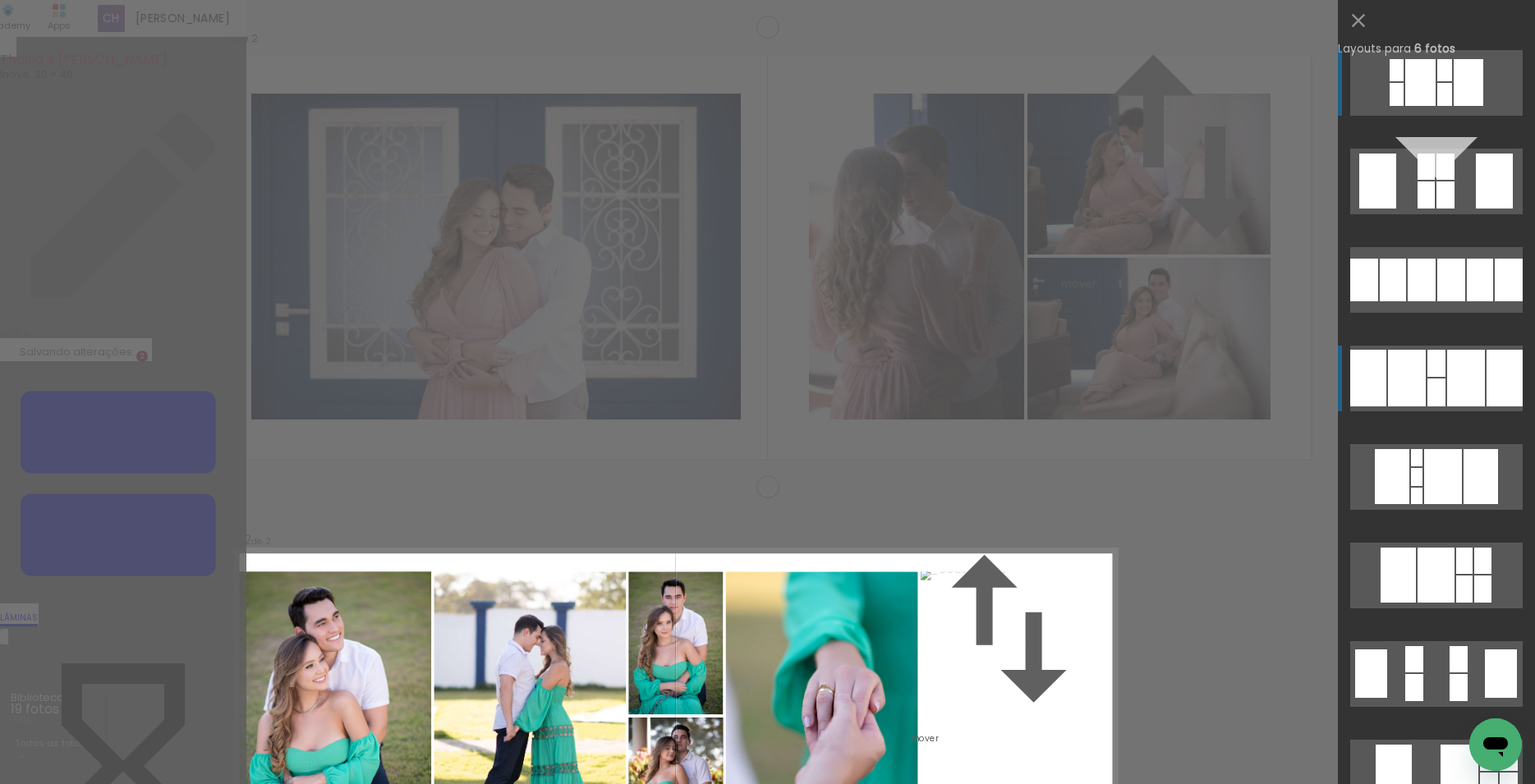
click at [1444, 106] on div at bounding box center [1445, 95] width 15 height 23
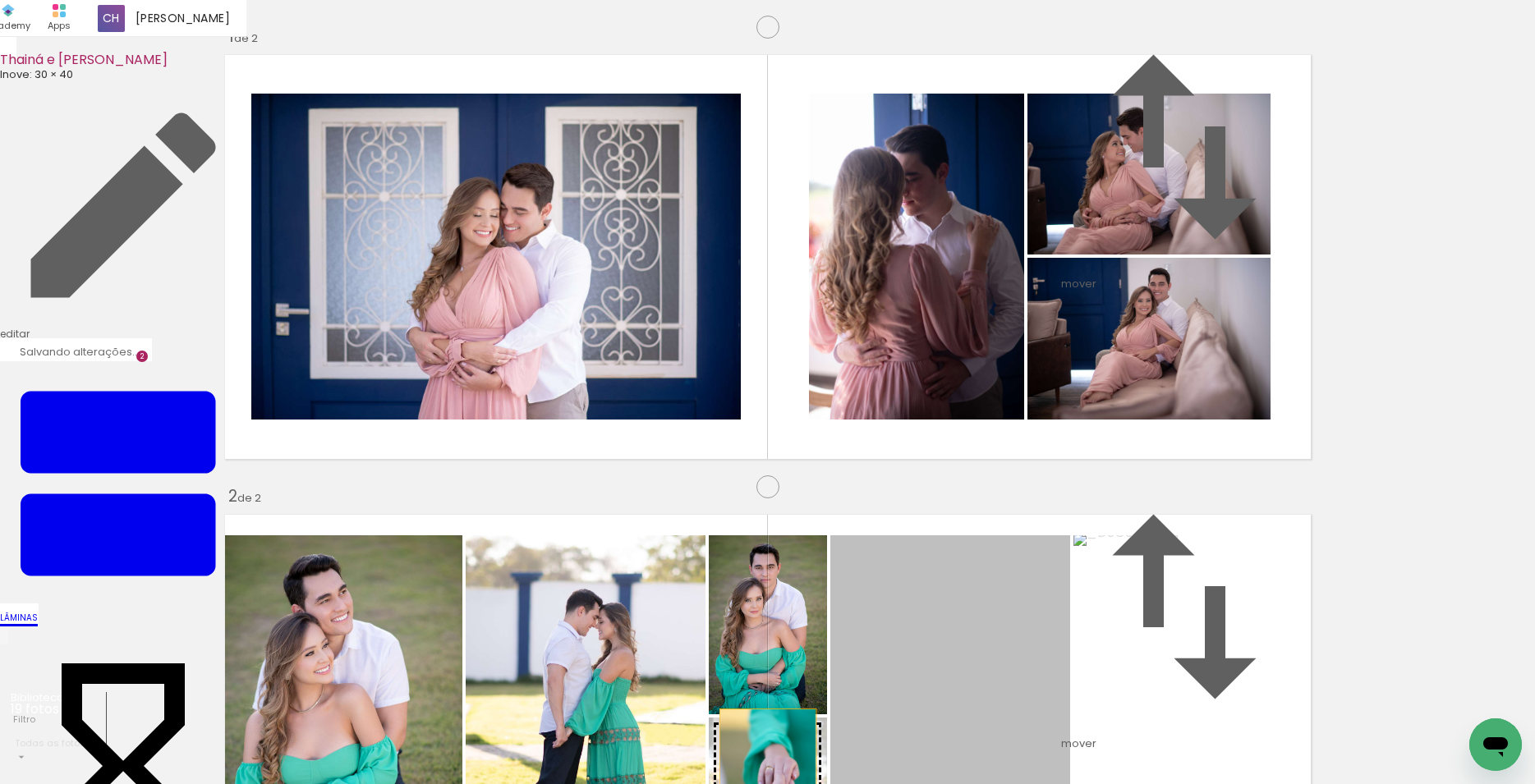
drag, startPoint x: 972, startPoint y: 446, endPoint x: 760, endPoint y: 446, distance: 212.0
click at [0, 0] on slot at bounding box center [0, 0] width 0 height 0
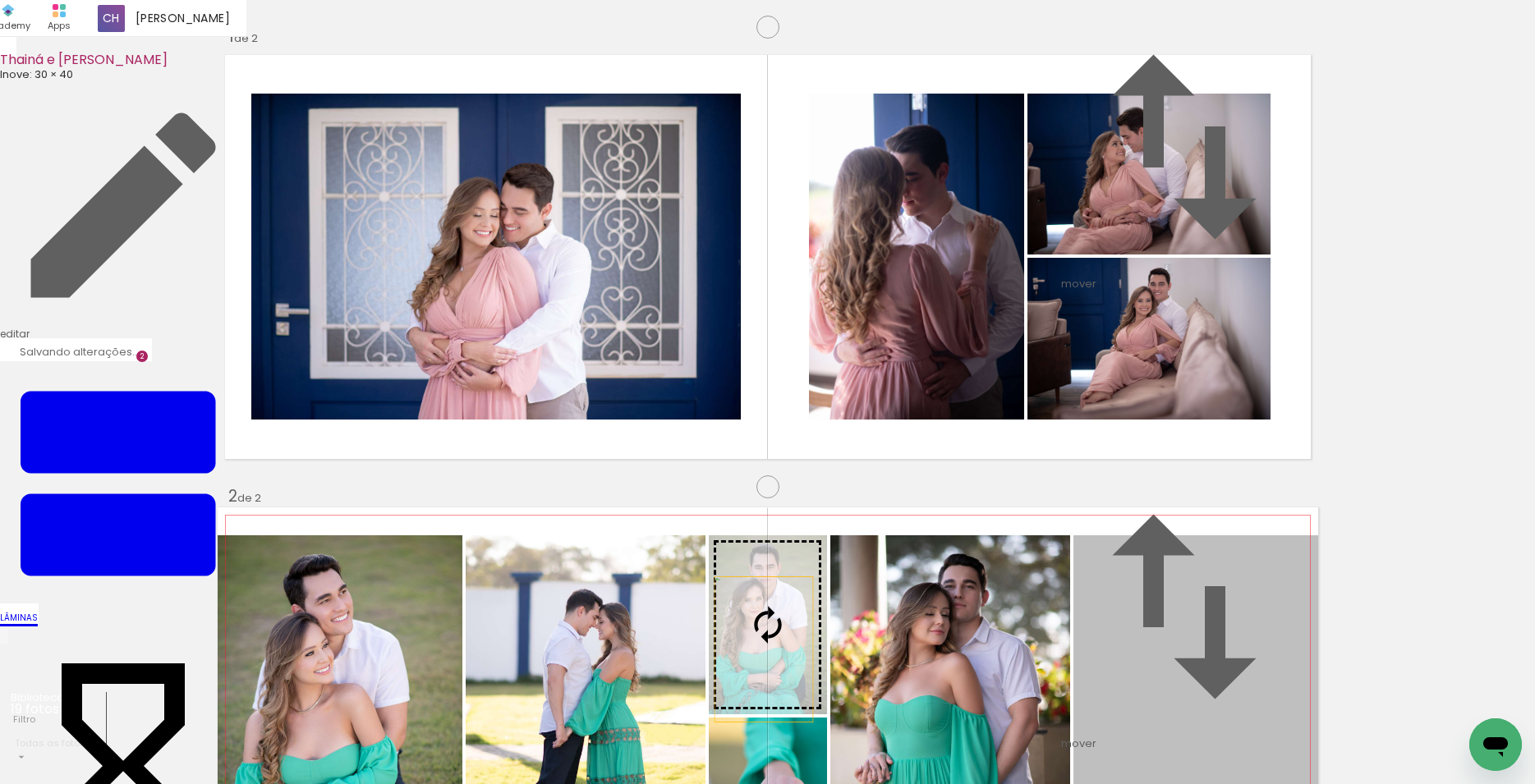
drag, startPoint x: 1234, startPoint y: 443, endPoint x: 757, endPoint y: 314, distance: 494.1
click at [0, 0] on slot at bounding box center [0, 0] width 0 height 0
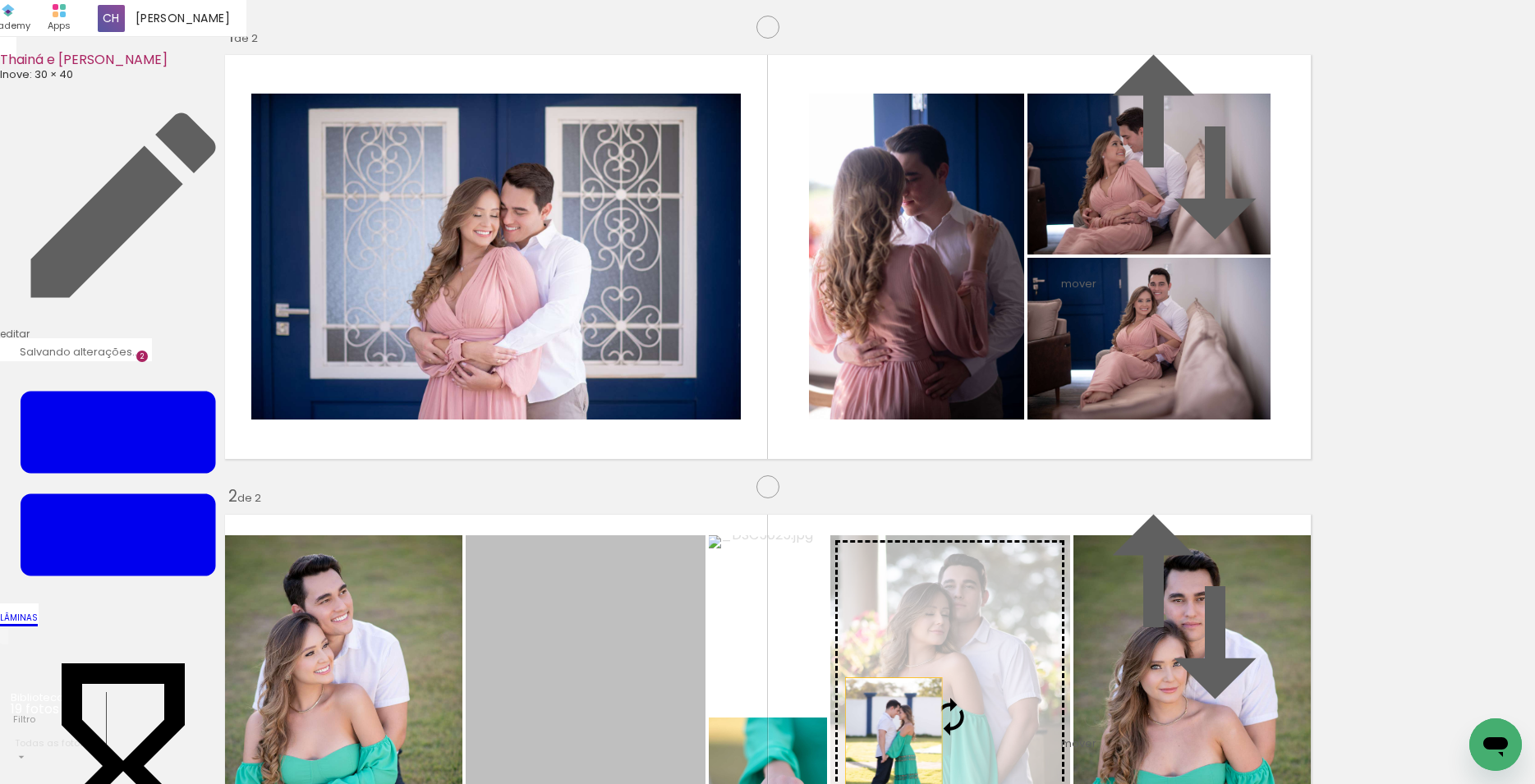
drag, startPoint x: 602, startPoint y: 428, endPoint x: 899, endPoint y: 415, distance: 297.3
click at [0, 0] on slot at bounding box center [0, 0] width 0 height 0
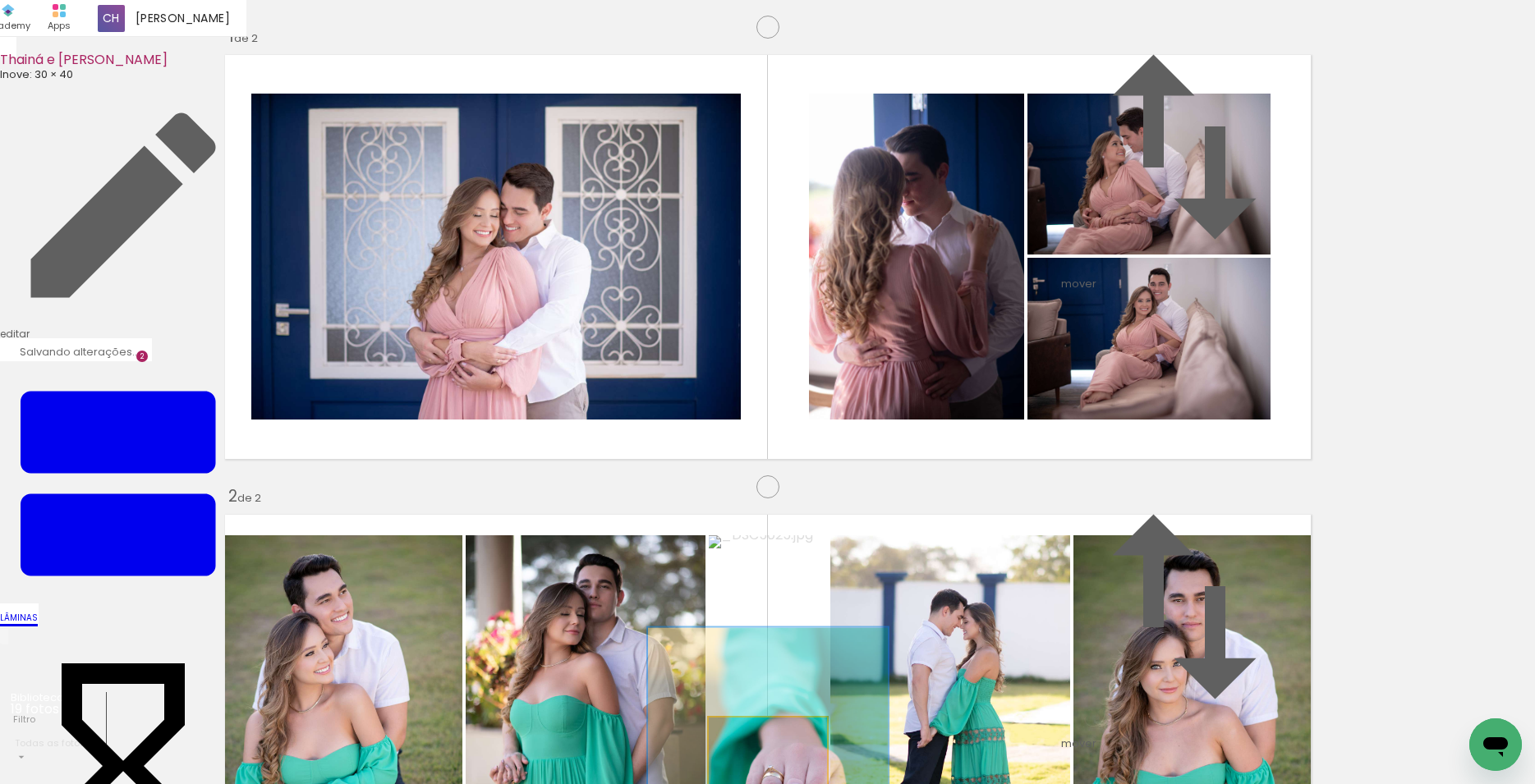
drag, startPoint x: 783, startPoint y: 392, endPoint x: 822, endPoint y: 382, distance: 40.3
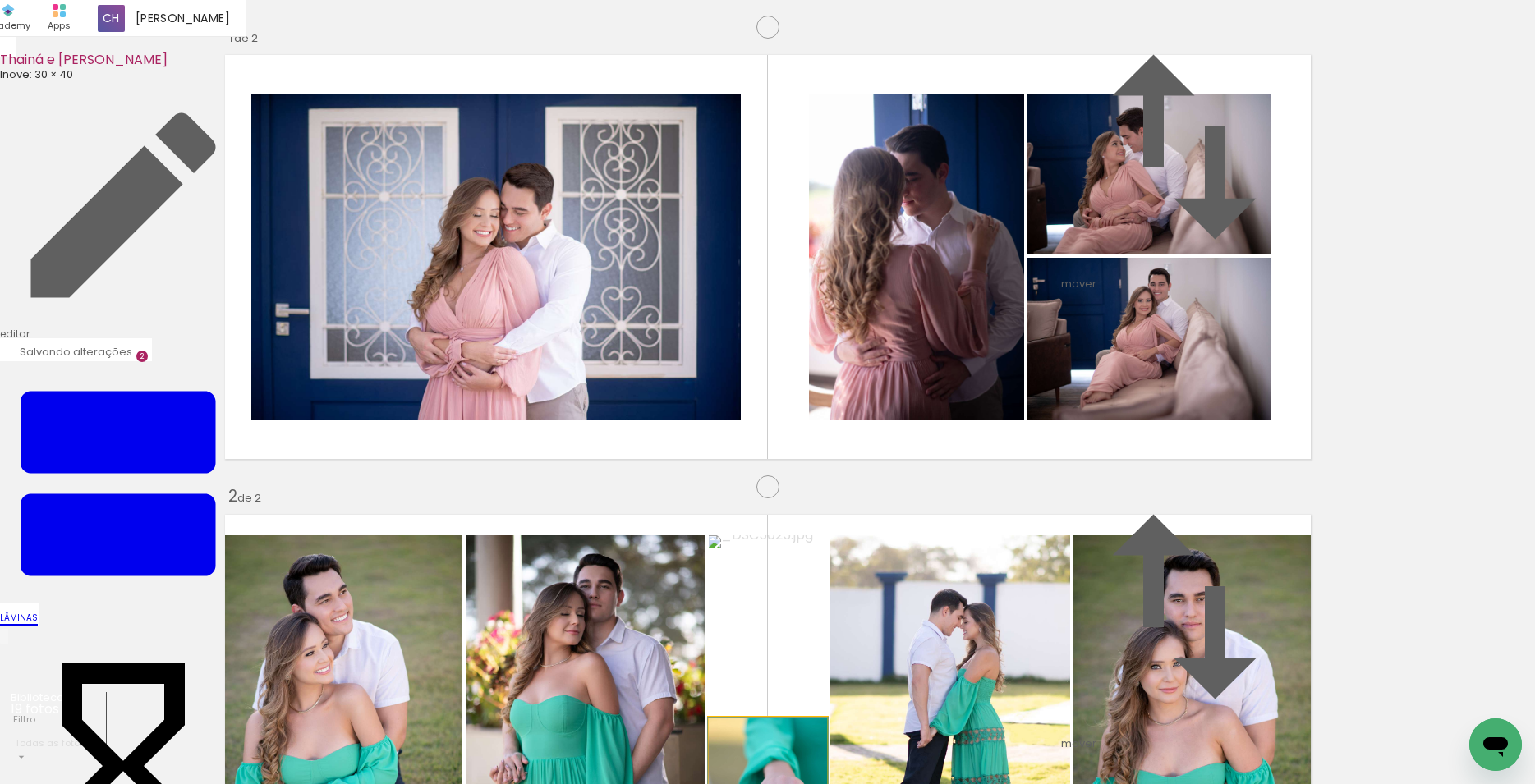
drag, startPoint x: 747, startPoint y: 408, endPoint x: 657, endPoint y: 423, distance: 91.2
type paper-slider "100"
click at [0, 0] on slot at bounding box center [0, 0] width 0 height 0
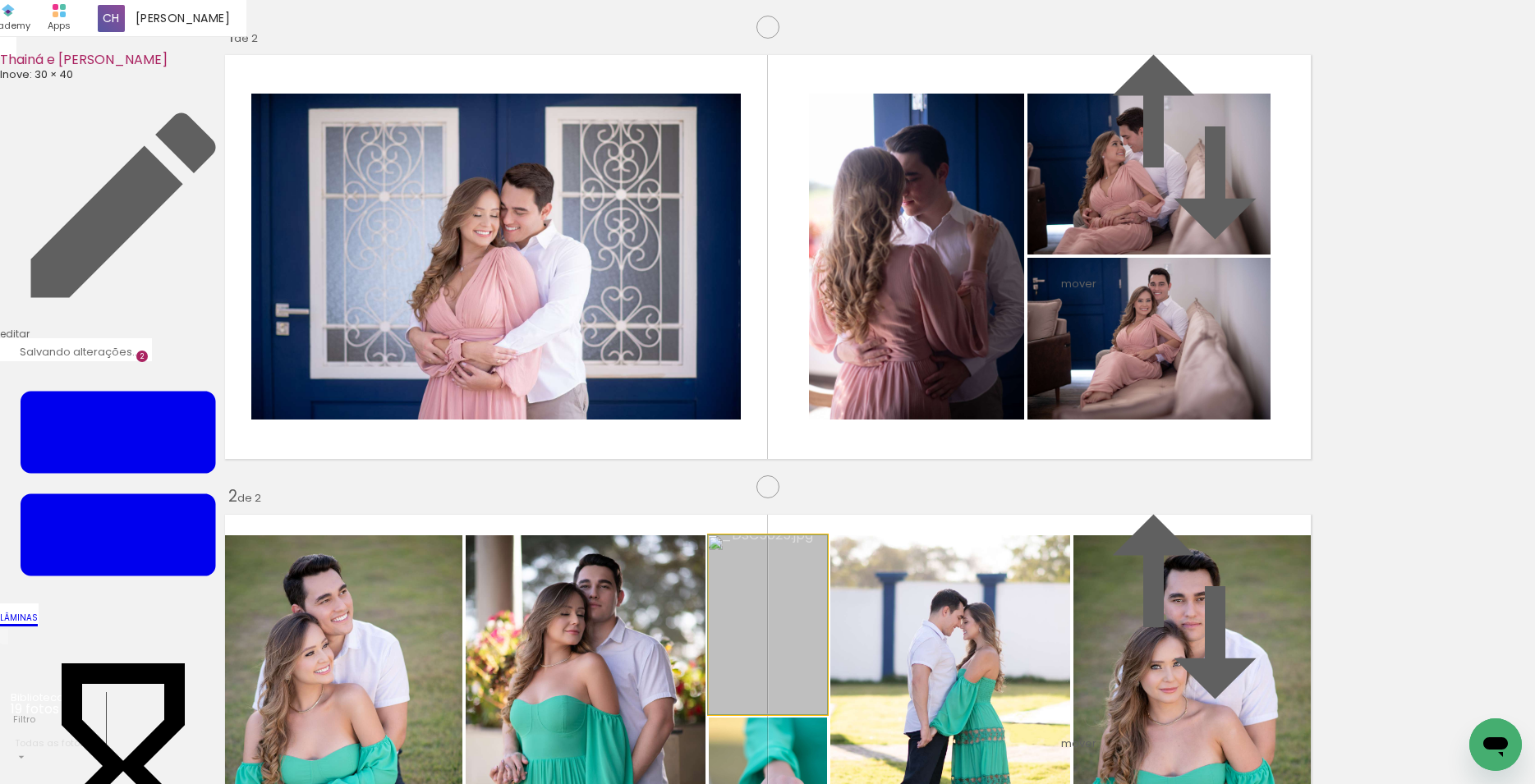
drag, startPoint x: 791, startPoint y: 350, endPoint x: 748, endPoint y: 343, distance: 43.6
click at [749, 508] on album-spread "2 de 2" at bounding box center [768, 717] width 1101 height 419
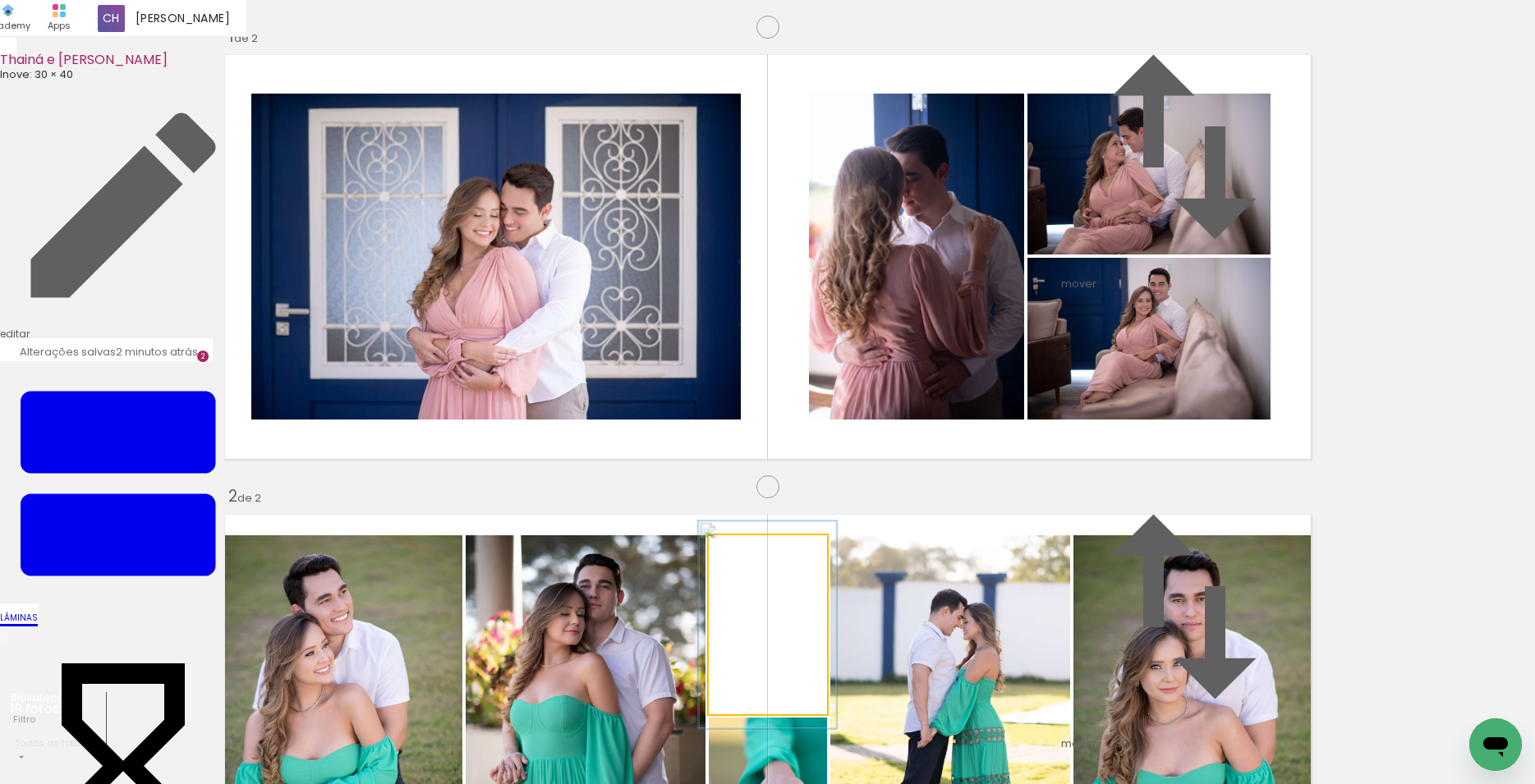
drag, startPoint x: 748, startPoint y: 218, endPoint x: 775, endPoint y: 286, distance: 73.2
type paper-slider "118"
click at [750, 546] on div at bounding box center [754, 553] width 15 height 15
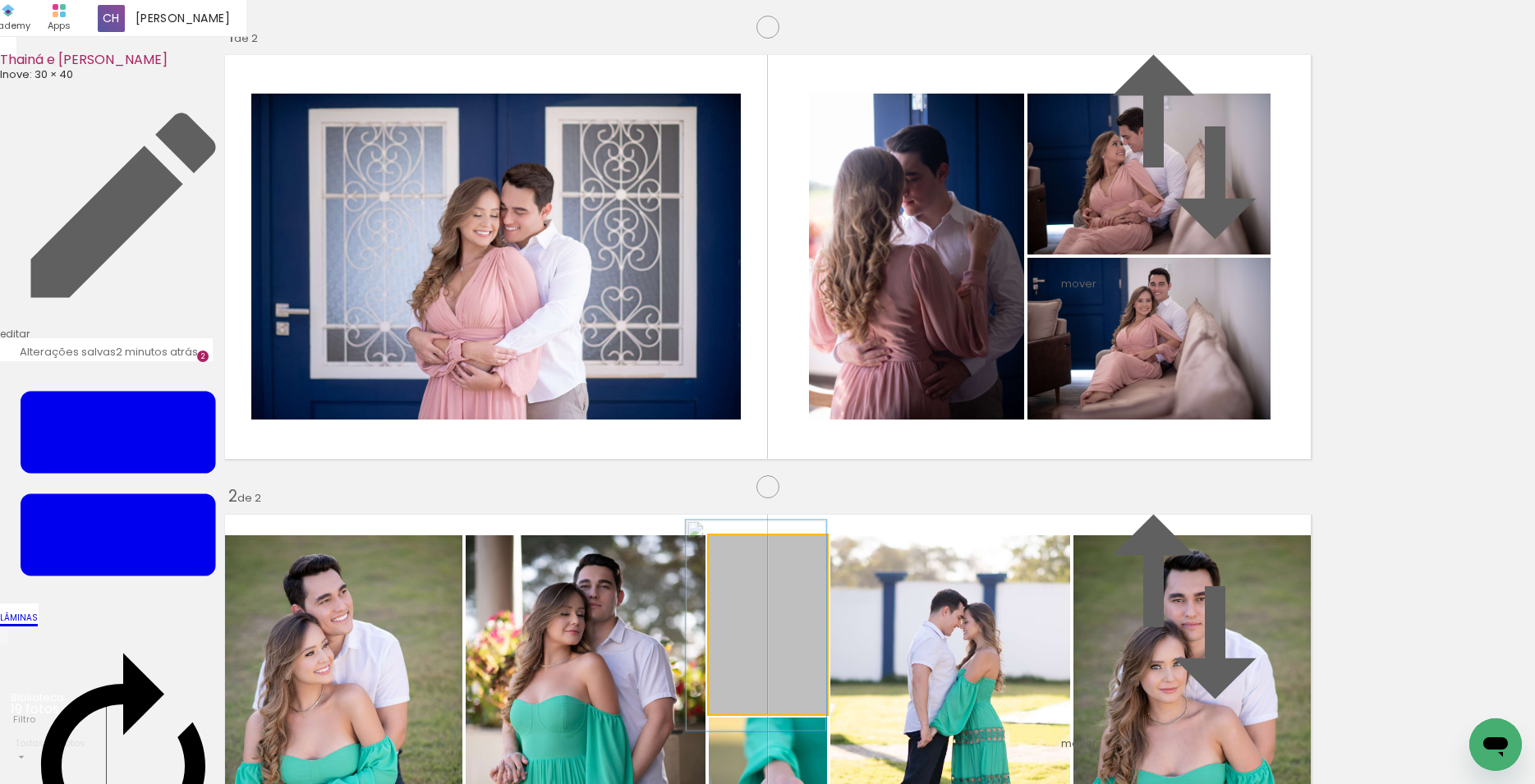
drag, startPoint x: 790, startPoint y: 289, endPoint x: 705, endPoint y: 309, distance: 87.3
click at [744, 508] on album-spread "2 de 2" at bounding box center [768, 717] width 1101 height 419
drag, startPoint x: 824, startPoint y: 353, endPoint x: 797, endPoint y: 348, distance: 27.5
click at [797, 508] on album-spread "2 de 2" at bounding box center [768, 717] width 1101 height 419
drag, startPoint x: 788, startPoint y: 334, endPoint x: 750, endPoint y: 336, distance: 38.1
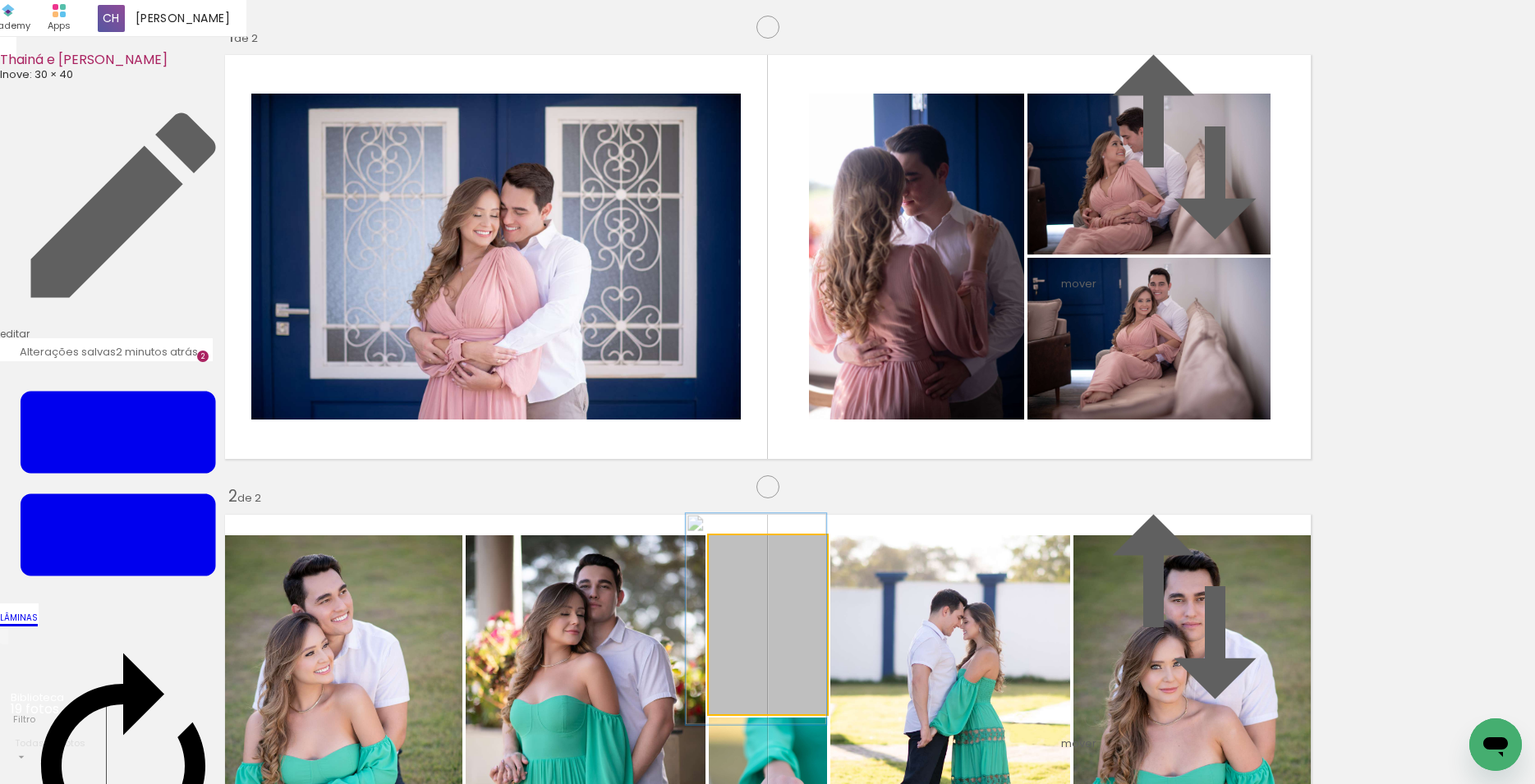
click at [750, 508] on album-spread "2 de 2" at bounding box center [768, 717] width 1101 height 419
drag, startPoint x: 785, startPoint y: 309, endPoint x: 783, endPoint y: 323, distance: 14.1
click at [783, 508] on album-spread "2 de 2" at bounding box center [768, 717] width 1101 height 419
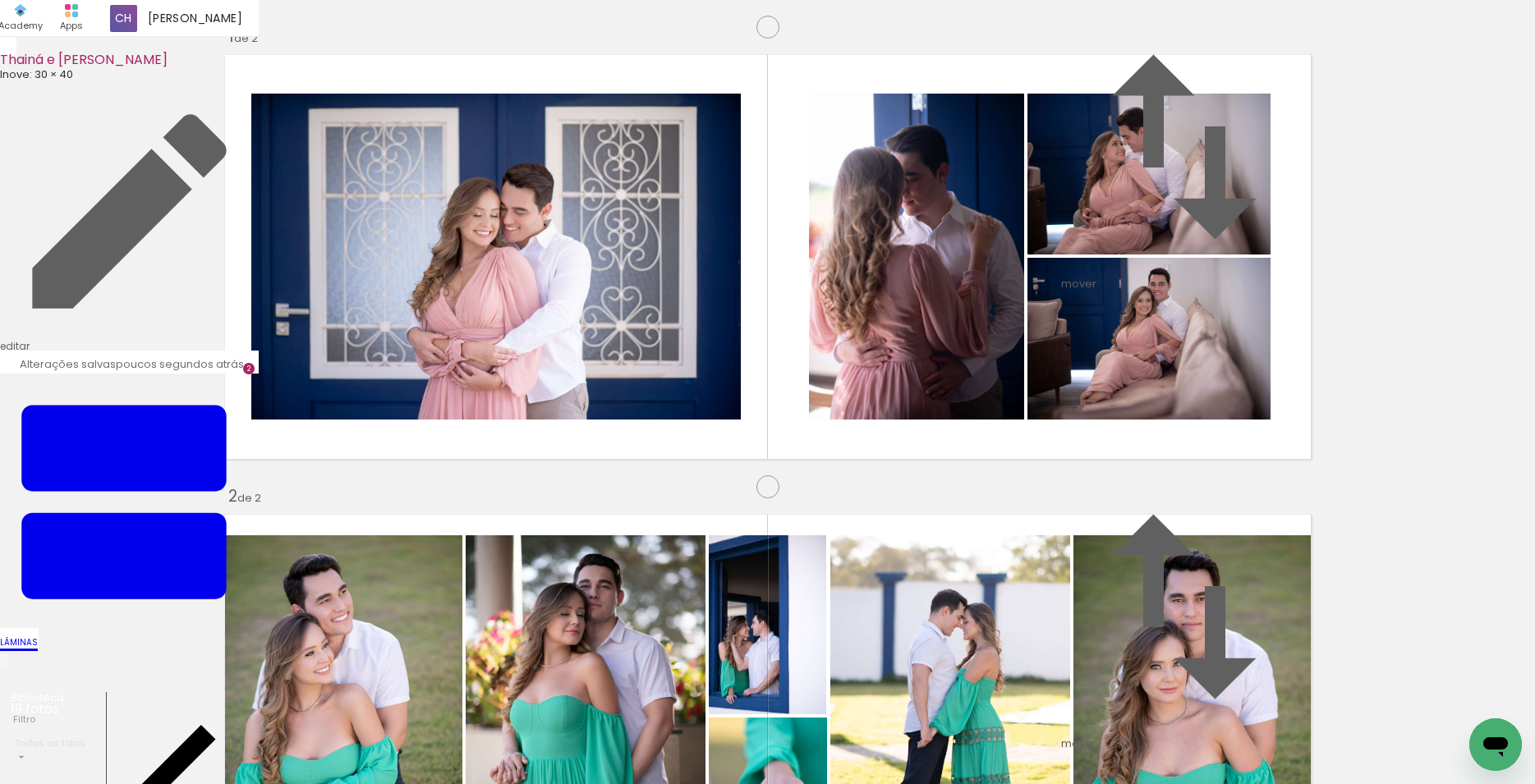
scroll to position [758, 0]
drag, startPoint x: 1362, startPoint y: 735, endPoint x: 553, endPoint y: 511, distance: 839.4
click at [553, 511] on quentale-workspace at bounding box center [768, 392] width 1535 height 784
drag, startPoint x: 1010, startPoint y: 743, endPoint x: 873, endPoint y: 495, distance: 283.3
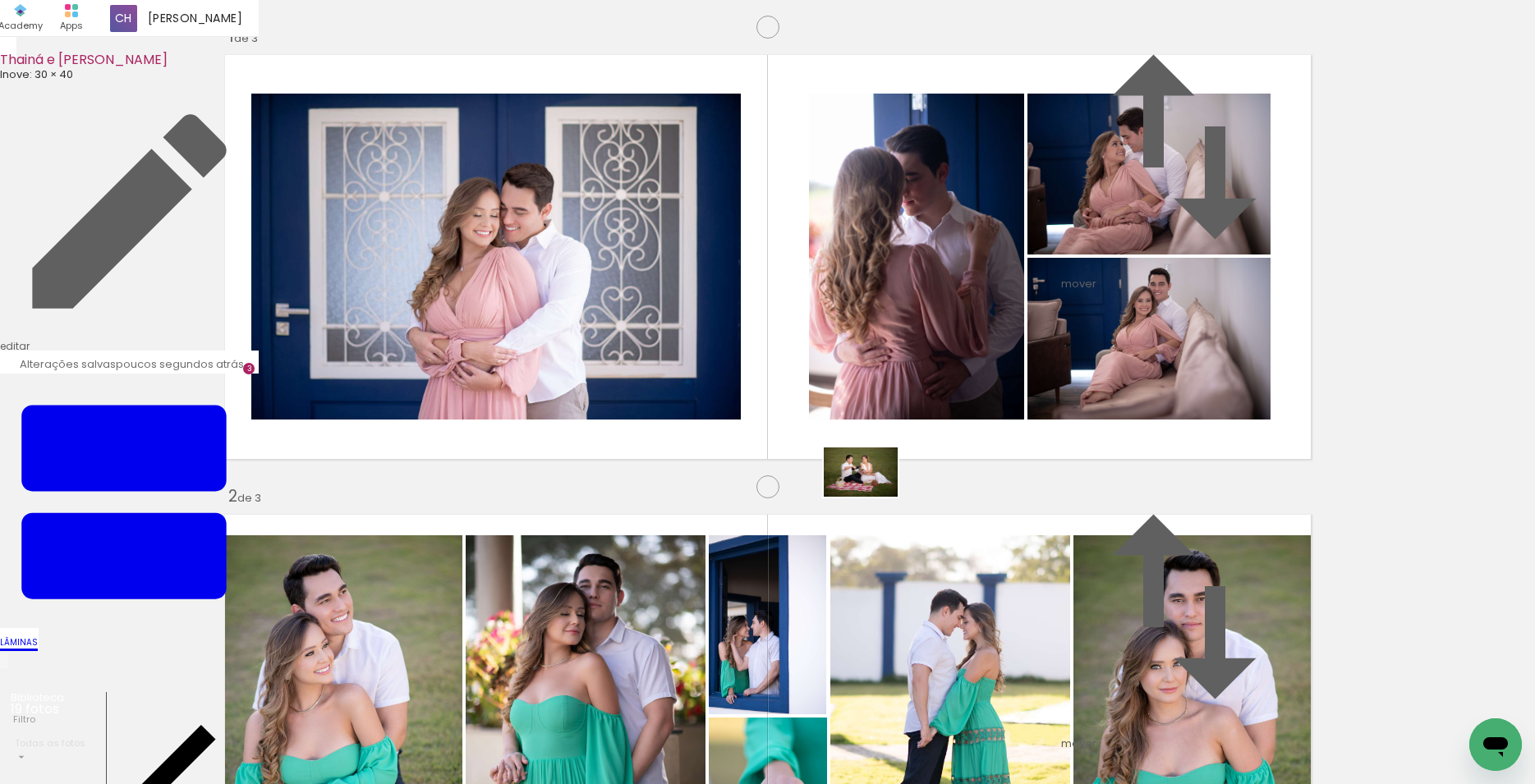
click at [873, 495] on quentale-workspace at bounding box center [768, 392] width 1535 height 784
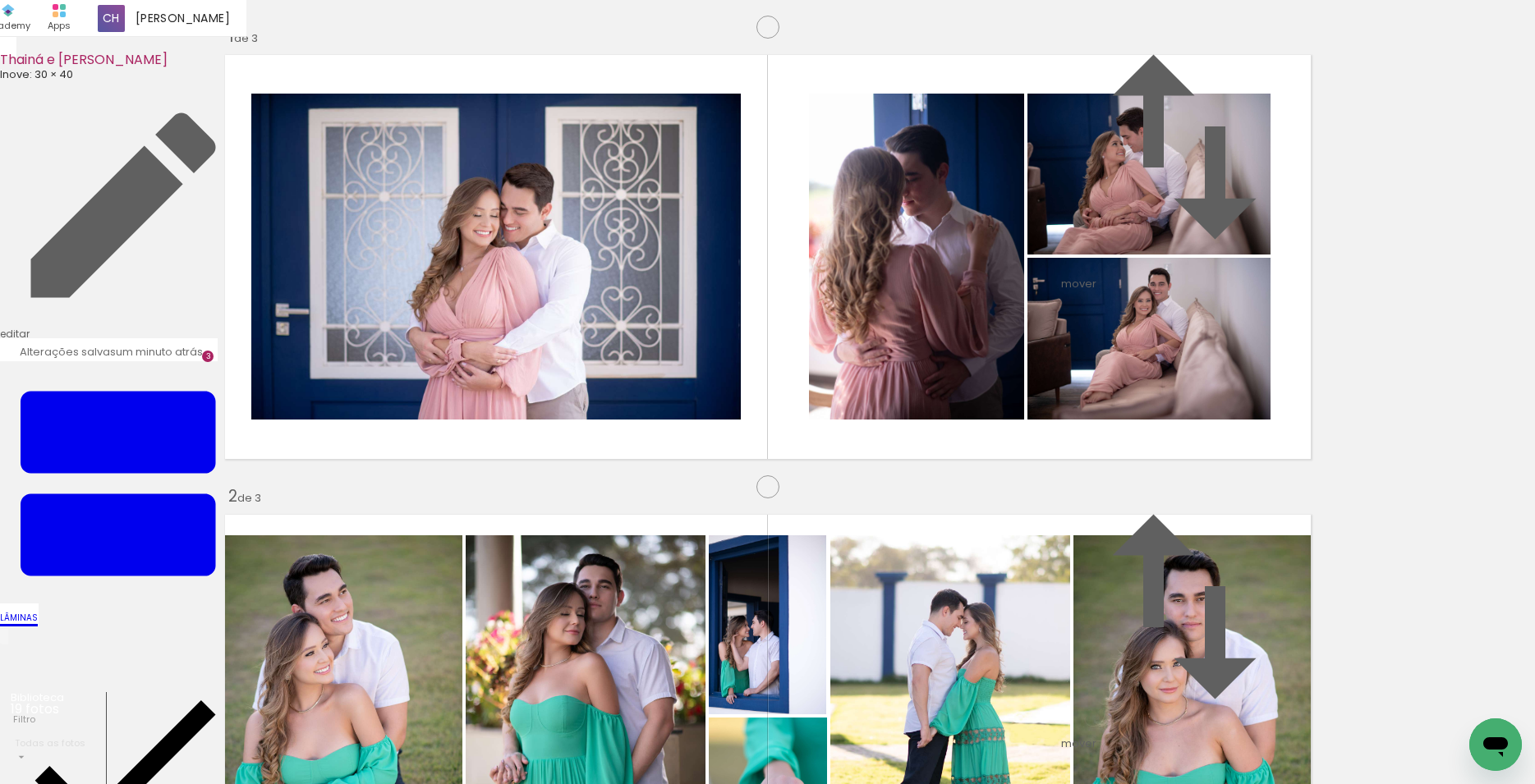
scroll to position [0, 353]
drag, startPoint x: 1103, startPoint y: 740, endPoint x: 1047, endPoint y: 456, distance: 289.5
click at [1047, 456] on quentale-workspace at bounding box center [768, 392] width 1535 height 784
drag, startPoint x: 664, startPoint y: 575, endPoint x: 780, endPoint y: 425, distance: 189.6
click at [780, 425] on quentale-workspace at bounding box center [768, 392] width 1535 height 784
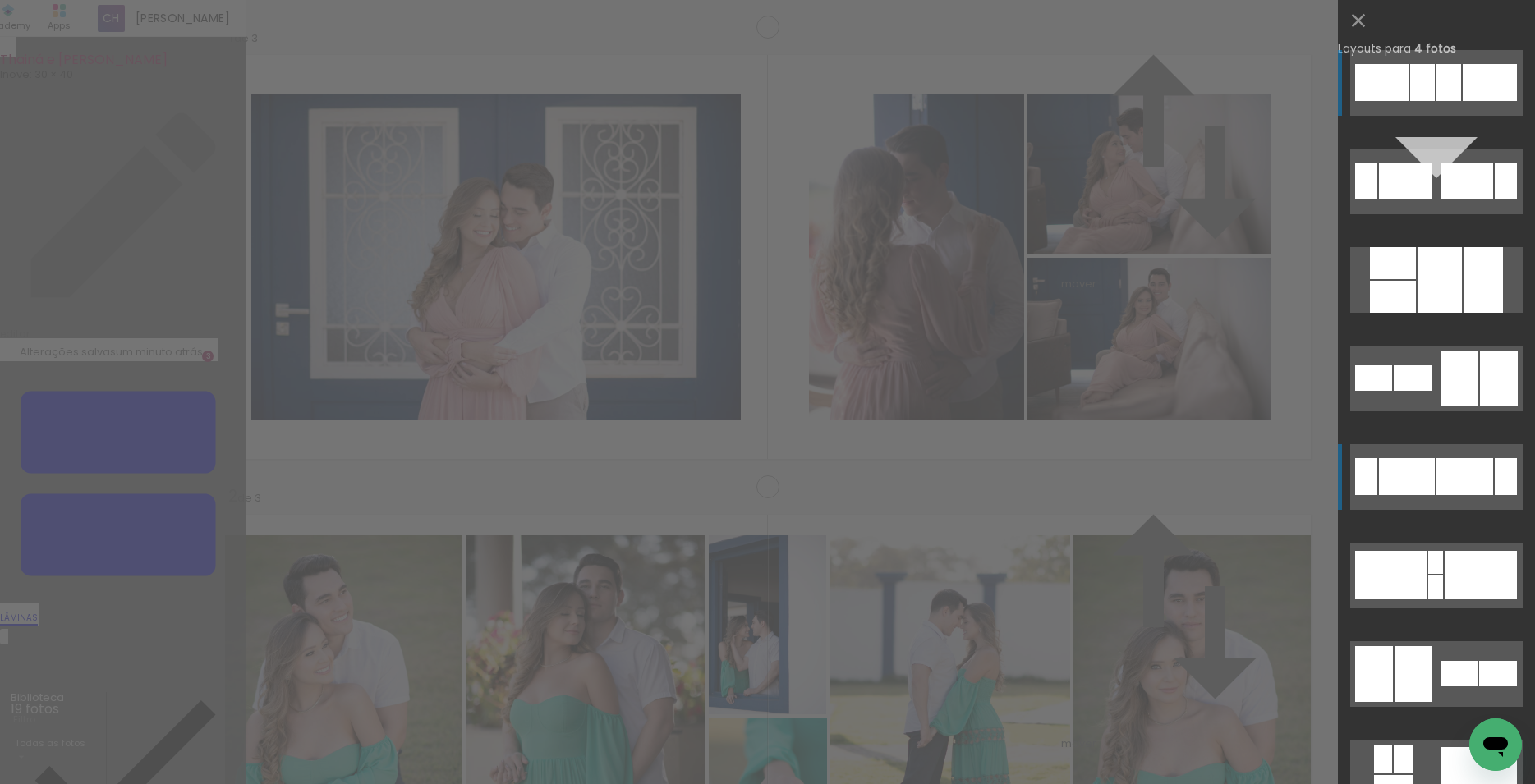
click at [1437, 101] on div at bounding box center [1449, 82] width 25 height 37
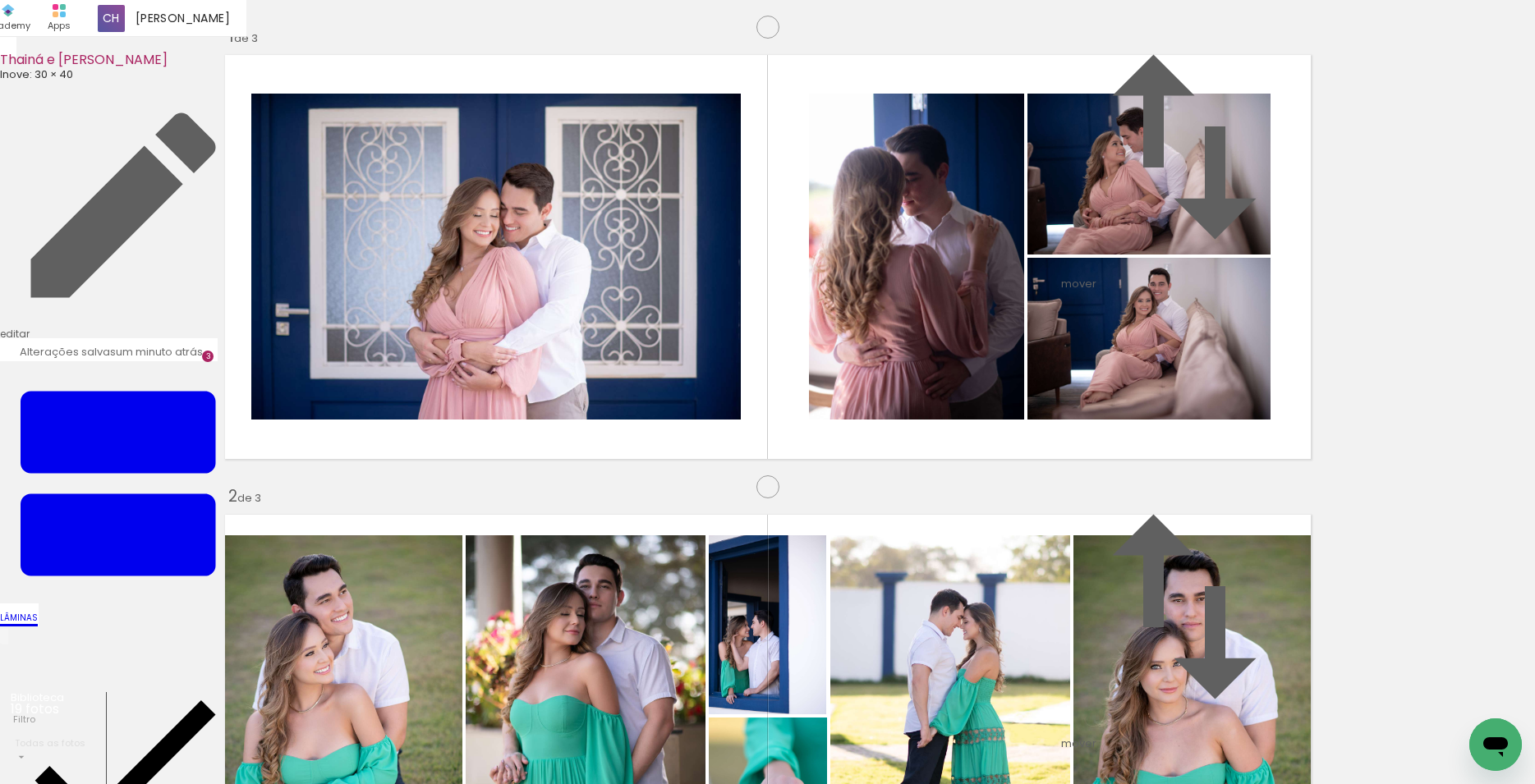
drag, startPoint x: 1242, startPoint y: 431, endPoint x: 289, endPoint y: 404, distance: 953.4
click at [0, 0] on slot at bounding box center [0, 0] width 0 height 0
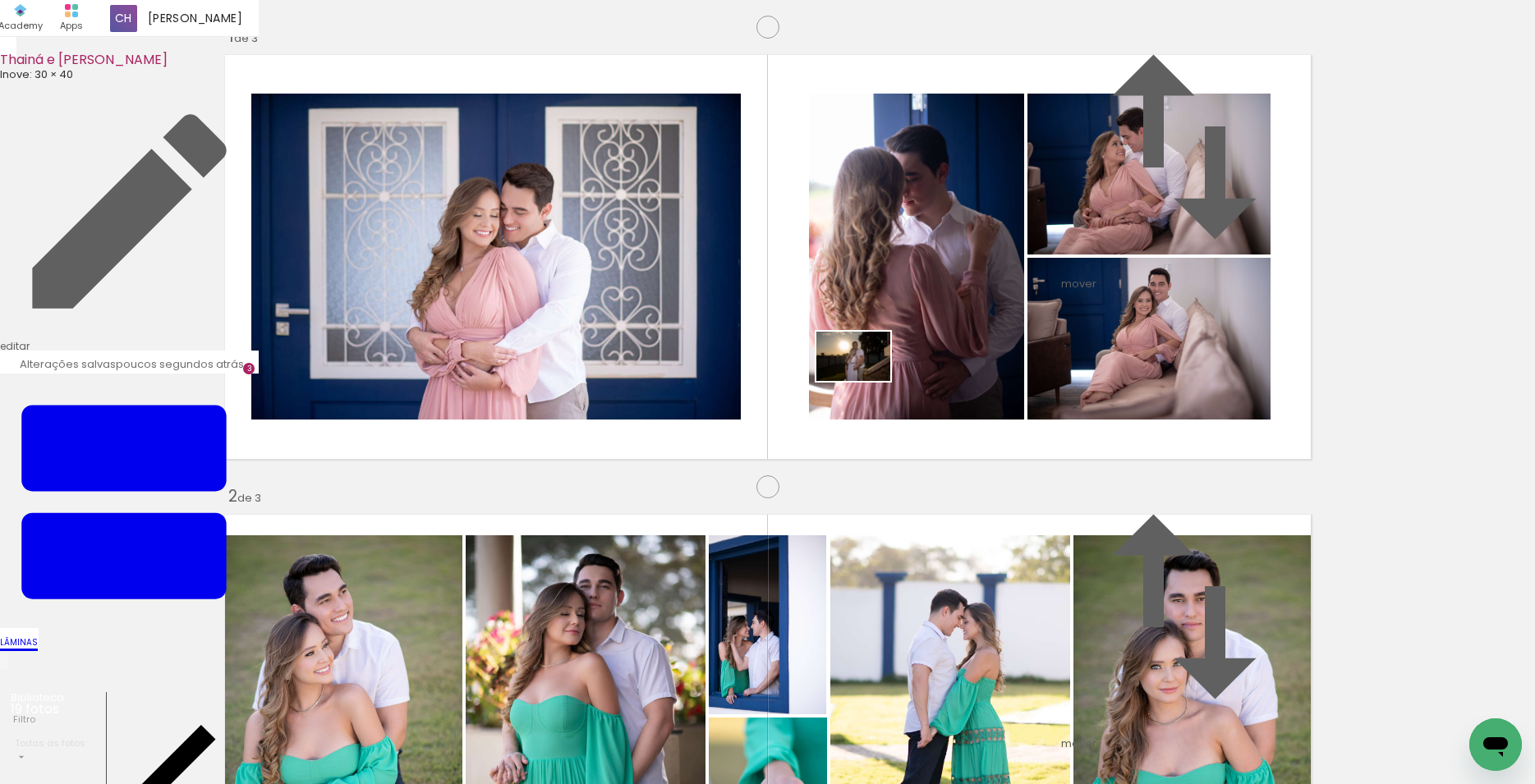
drag, startPoint x: 742, startPoint y: 741, endPoint x: 866, endPoint y: 381, distance: 380.8
click at [866, 381] on quentale-workspace at bounding box center [768, 392] width 1535 height 784
drag, startPoint x: 470, startPoint y: 296, endPoint x: 680, endPoint y: 735, distance: 486.6
click at [680, 735] on quentale-workspace at bounding box center [768, 392] width 1535 height 784
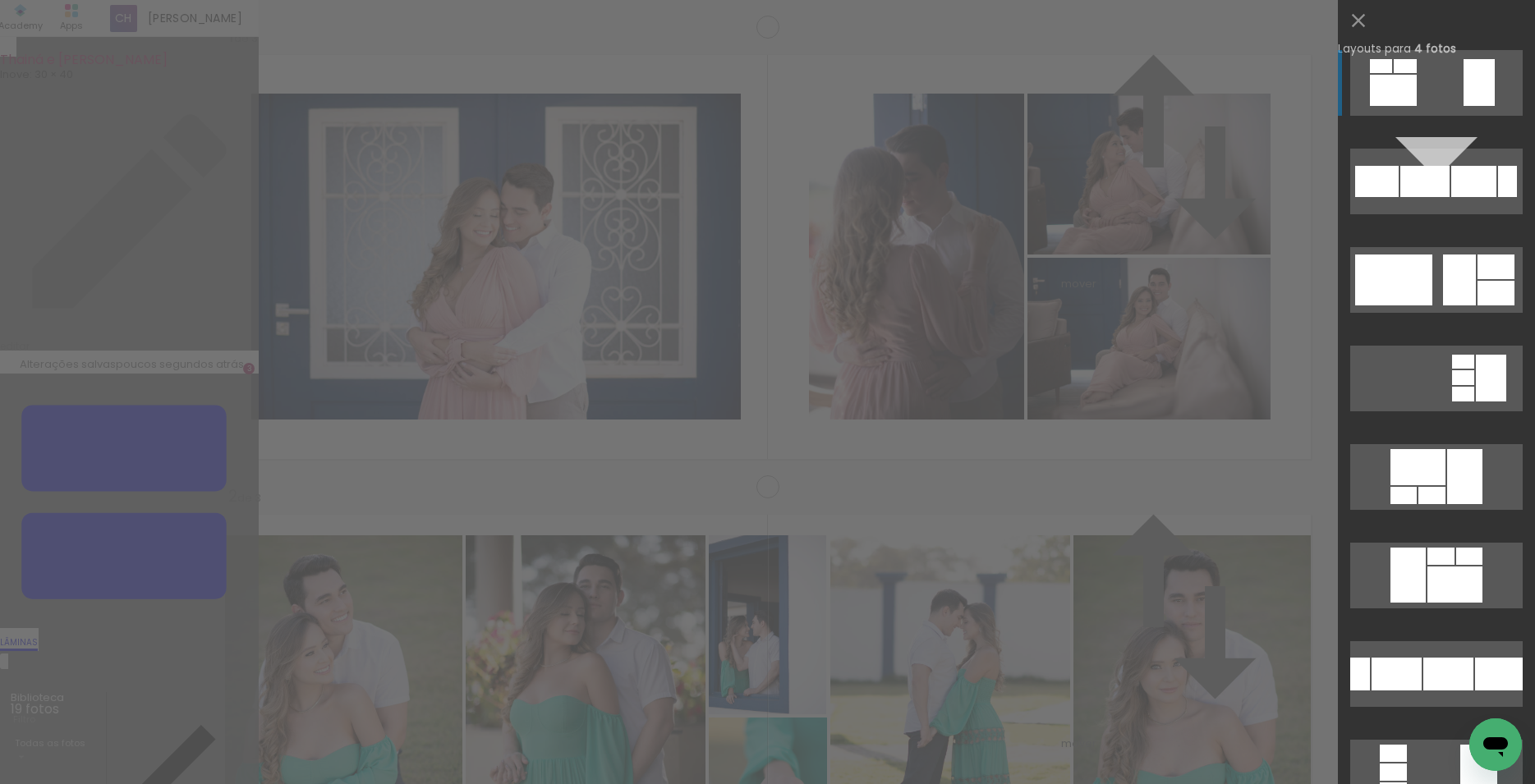
scroll to position [877, 0]
click at [1392, 73] on div at bounding box center [1381, 66] width 22 height 14
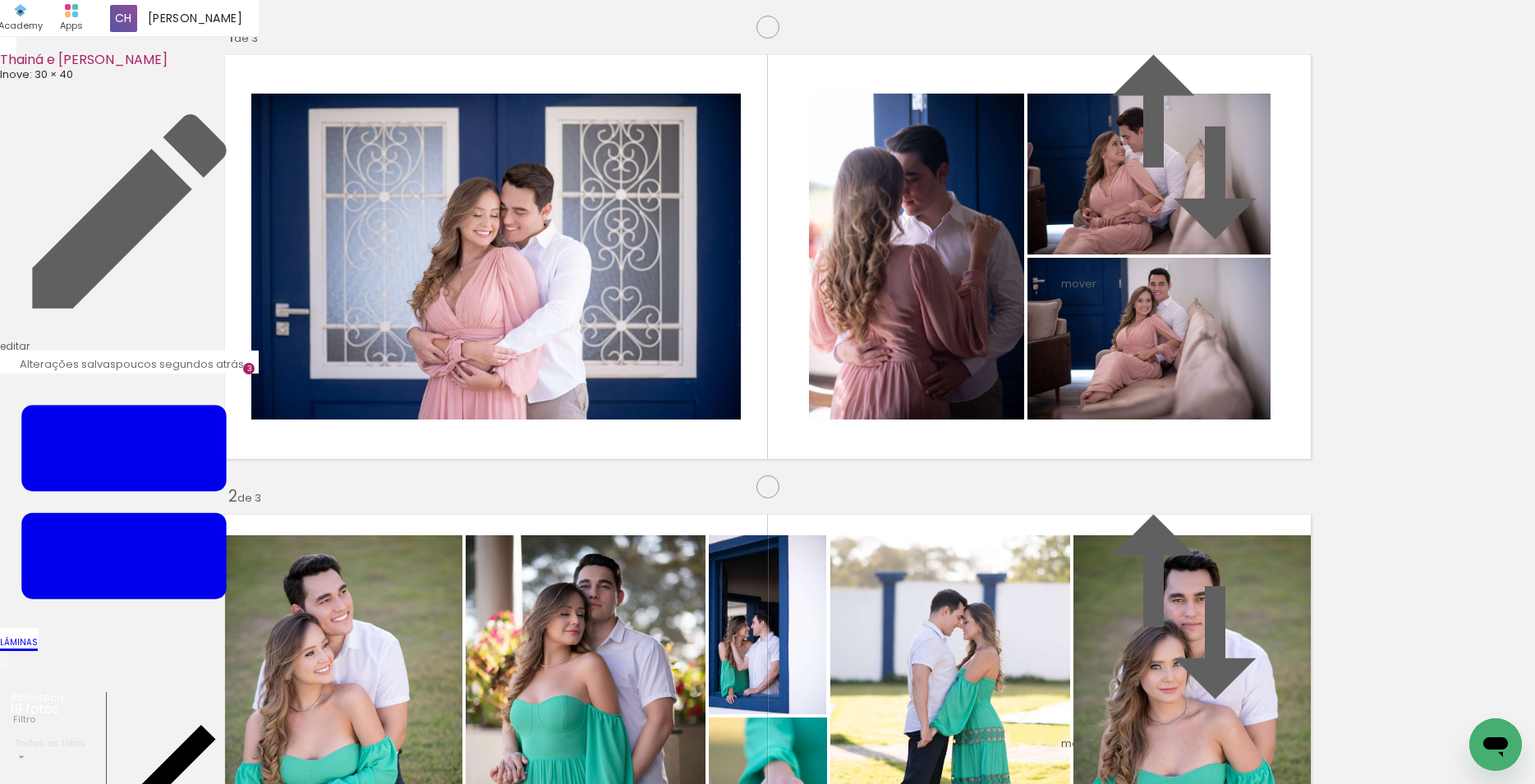
drag, startPoint x: 565, startPoint y: 399, endPoint x: 1150, endPoint y: 433, distance: 586.0
click at [0, 0] on slot at bounding box center [0, 0] width 0 height 0
drag, startPoint x: 175, startPoint y: 745, endPoint x: 401, endPoint y: 519, distance: 319.6
click at [401, 519] on quentale-workspace at bounding box center [768, 392] width 1535 height 784
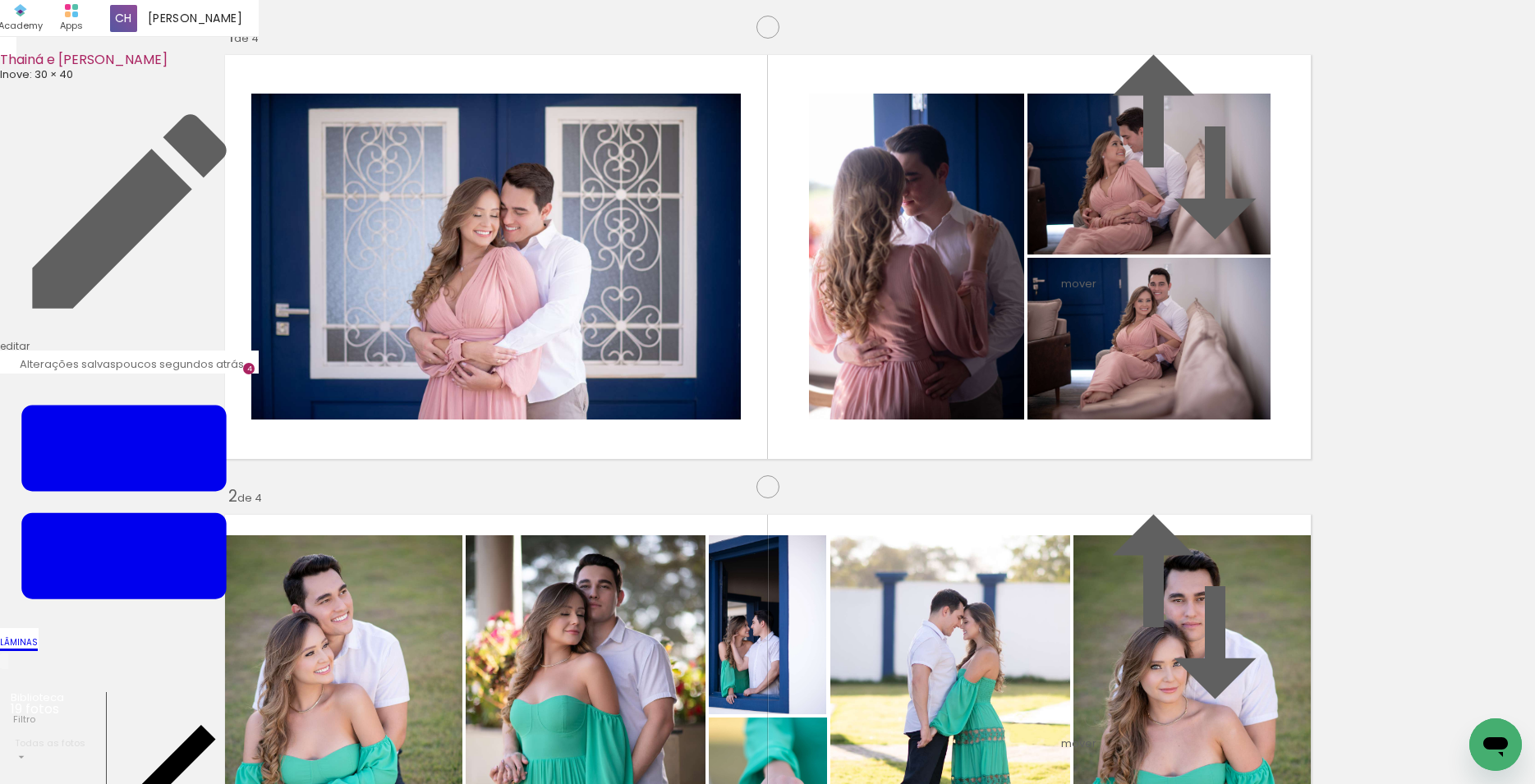
scroll to position [1337, 0]
drag, startPoint x: 260, startPoint y: 739, endPoint x: 439, endPoint y: 659, distance: 196.1
click at [500, 437] on quentale-workspace at bounding box center [768, 392] width 1535 height 784
drag, startPoint x: 362, startPoint y: 735, endPoint x: 479, endPoint y: 719, distance: 118.1
click at [795, 477] on quentale-workspace at bounding box center [768, 392] width 1535 height 784
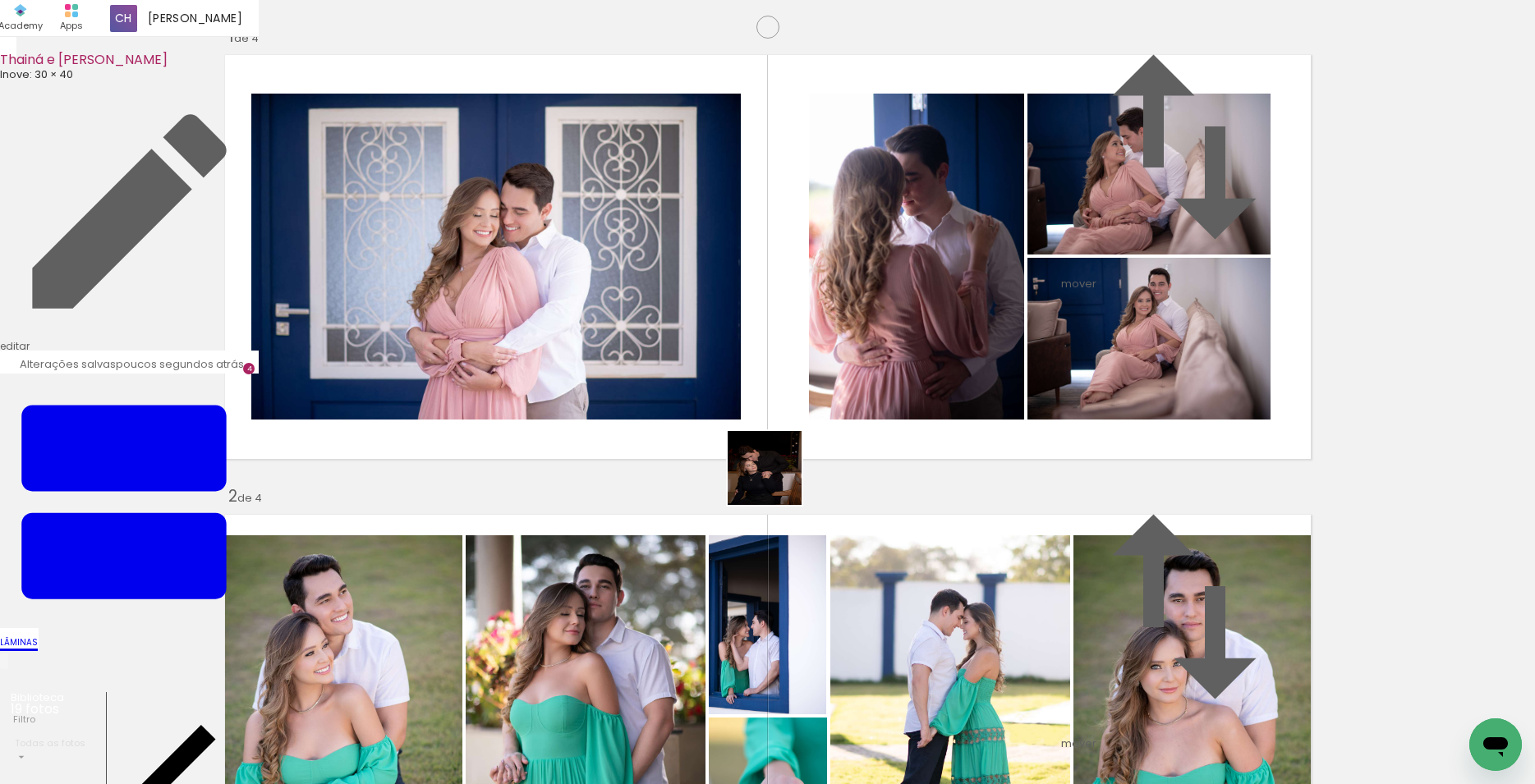
drag, startPoint x: 441, startPoint y: 738, endPoint x: 777, endPoint y: 480, distance: 423.6
click at [777, 480] on quentale-workspace at bounding box center [768, 392] width 1535 height 784
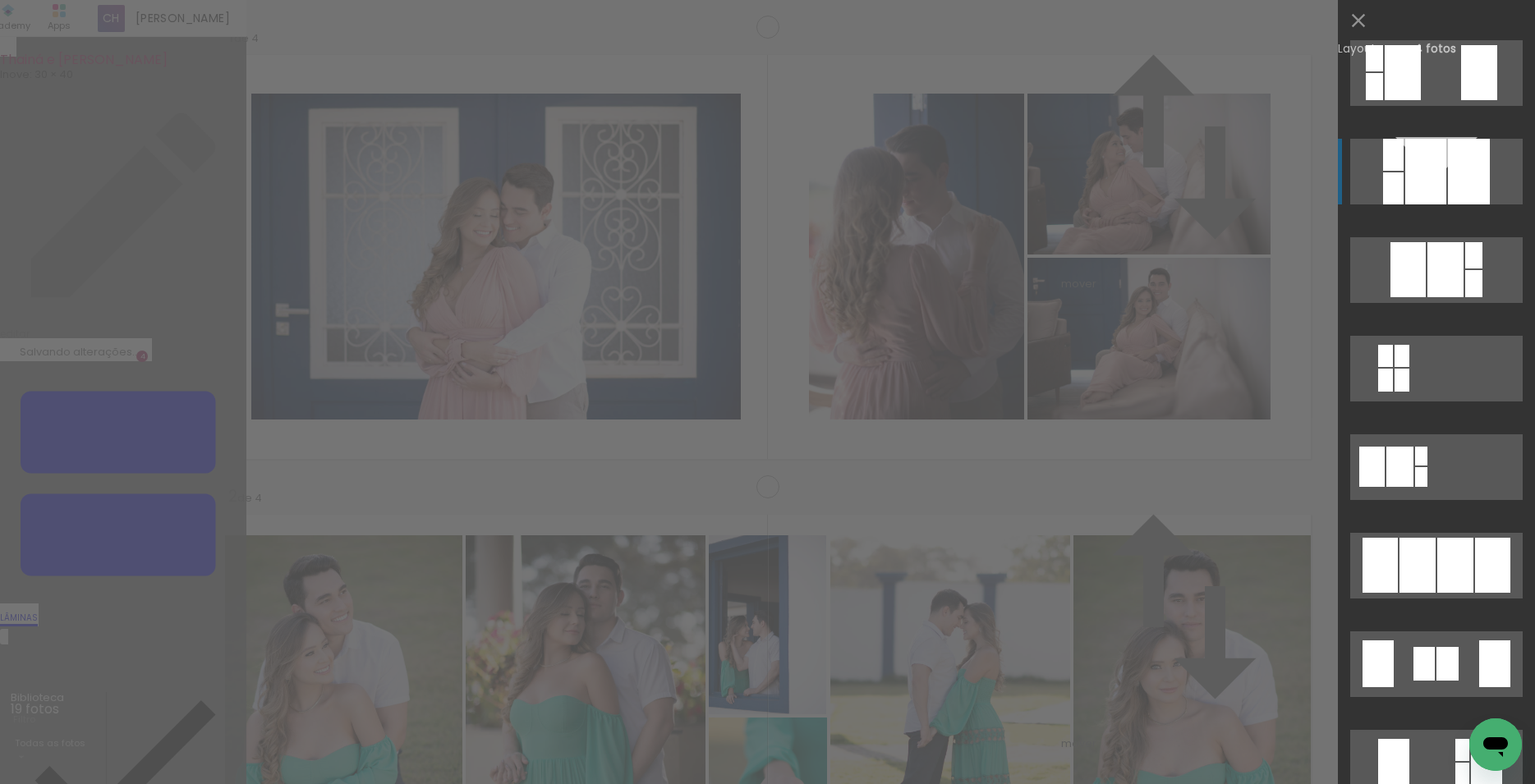
scroll to position [793, 0]
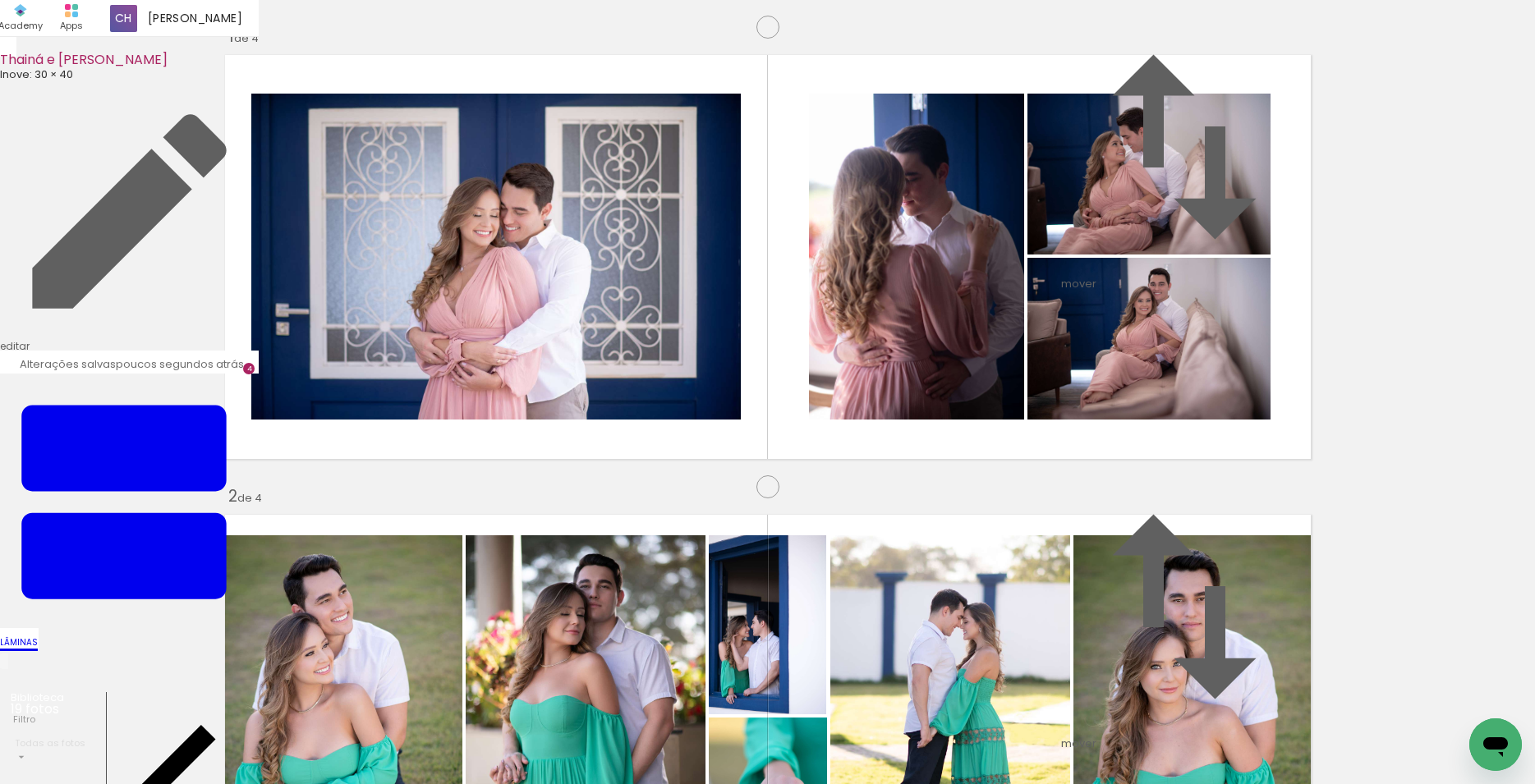
scroll to position [0, 353]
